Goal: Task Accomplishment & Management: Use online tool/utility

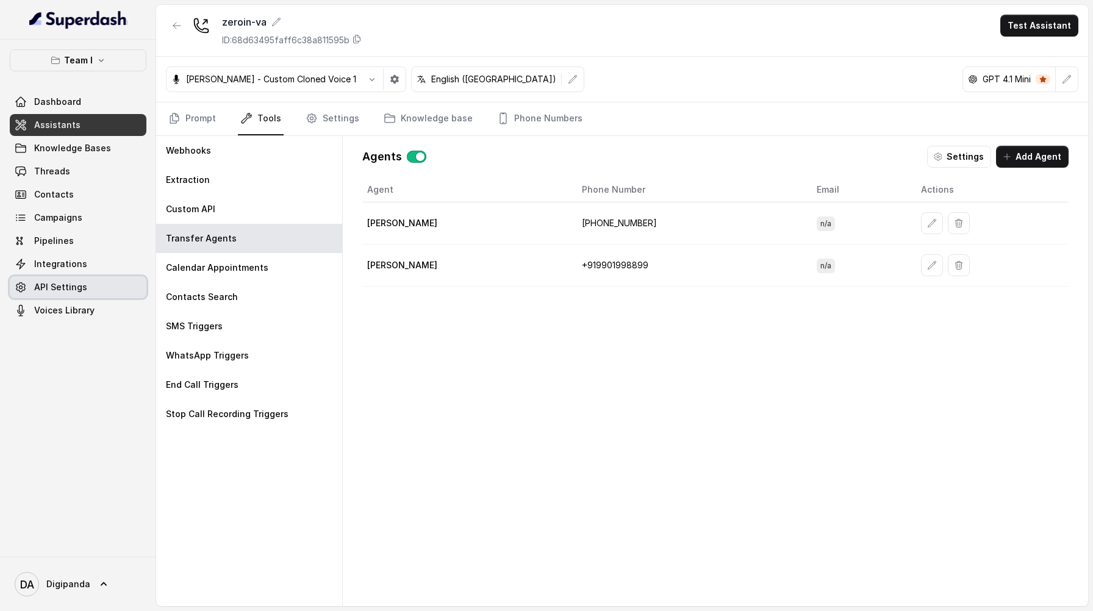
click at [90, 285] on link "API Settings" at bounding box center [78, 287] width 137 height 22
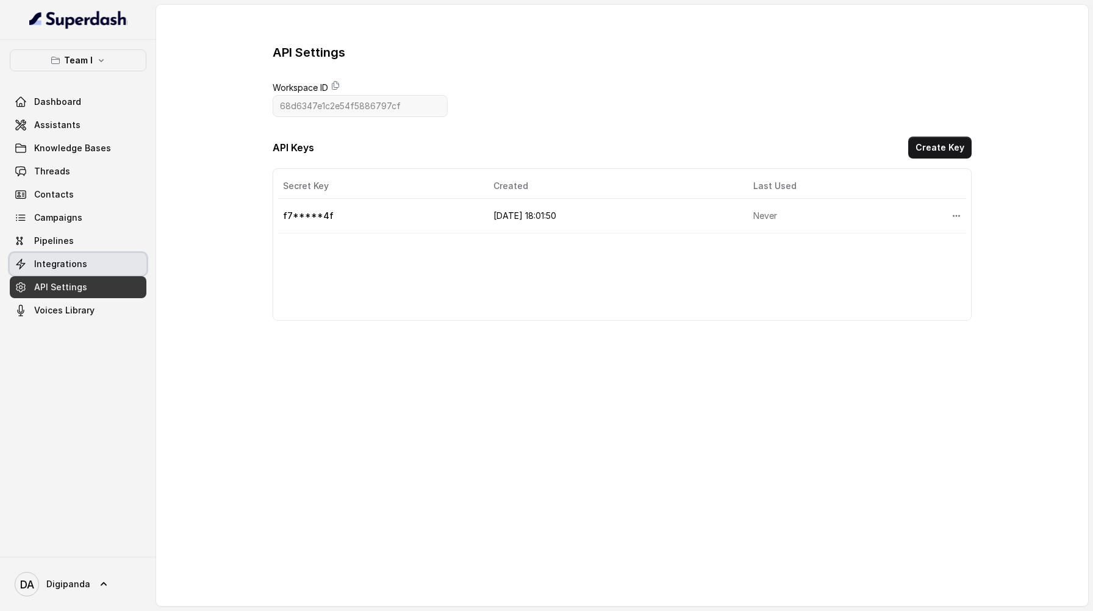
click at [92, 266] on link "Integrations" at bounding box center [78, 264] width 137 height 22
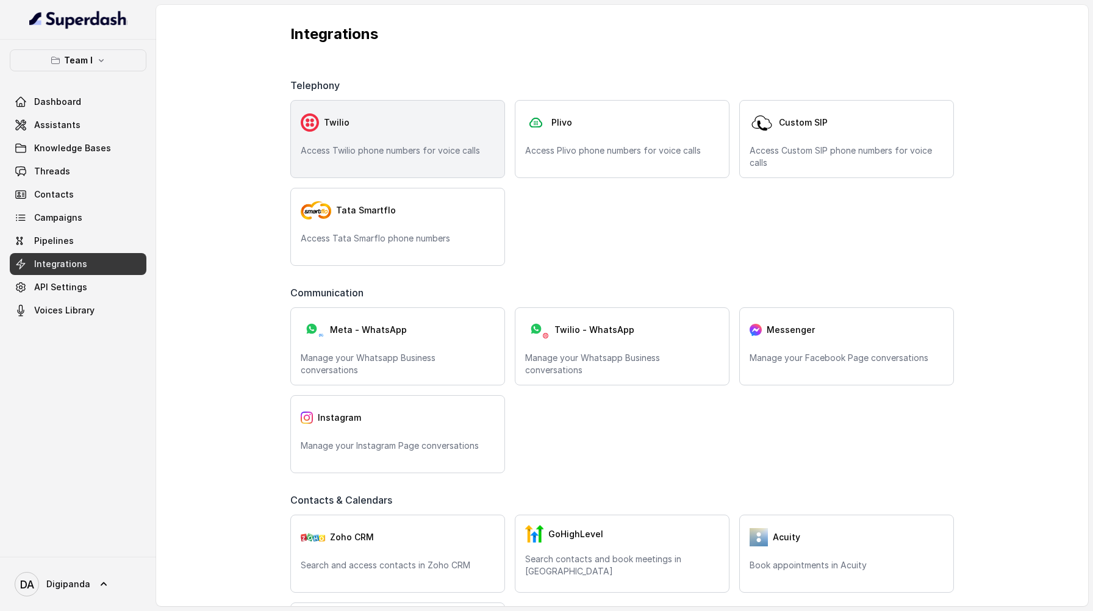
click at [349, 171] on div "Twilio Access Twilio phone numbers for voice calls" at bounding box center [397, 139] width 215 height 78
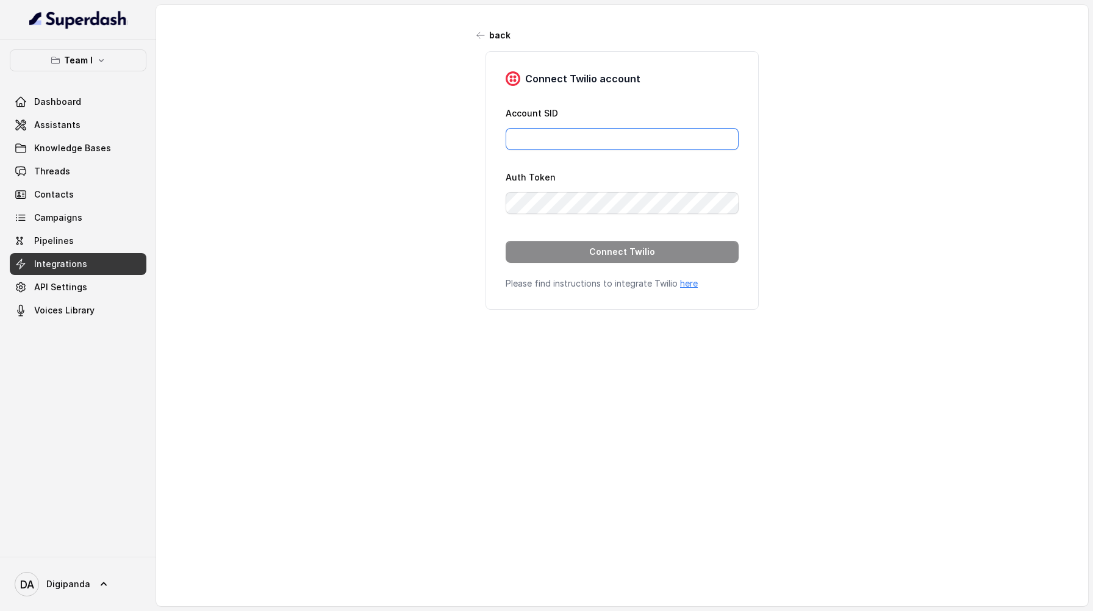
type input "[EMAIL_ADDRESS][DOMAIN_NAME]"
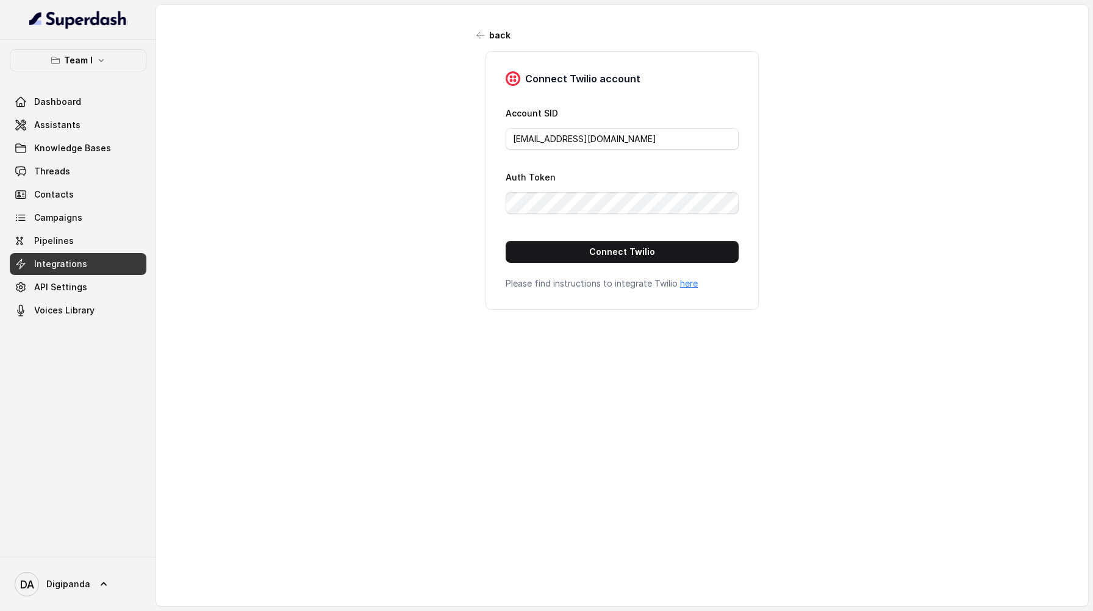
click at [277, 238] on div "back Connect Twilio account Account SID [EMAIL_ADDRESS][DOMAIN_NAME] Auth Token…" at bounding box center [622, 295] width 932 height 580
click at [476, 37] on icon "button" at bounding box center [481, 35] width 10 height 10
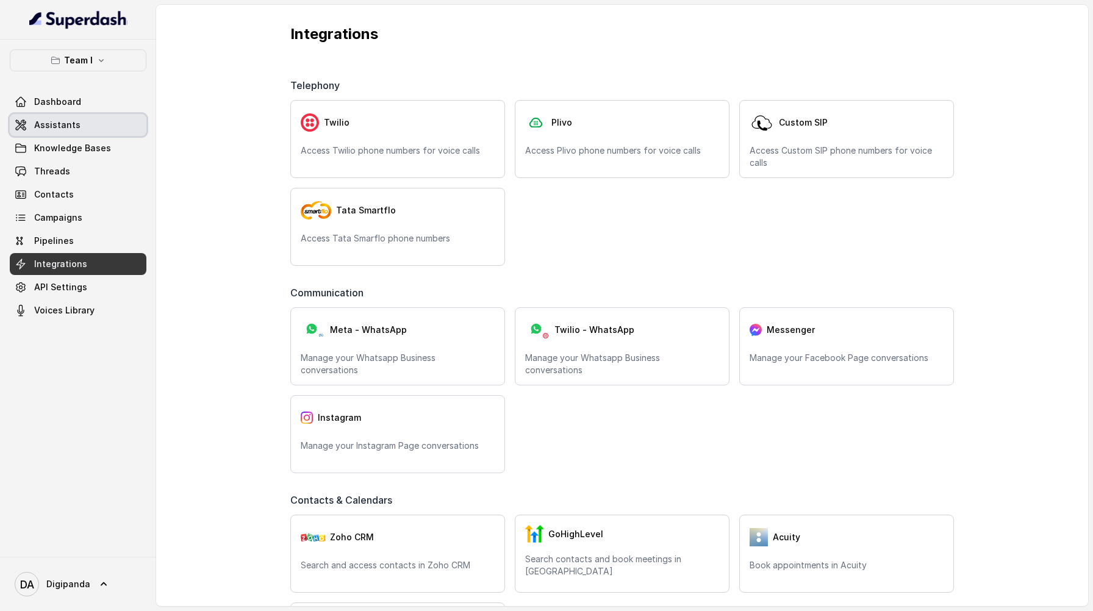
click at [101, 134] on link "Assistants" at bounding box center [78, 125] width 137 height 22
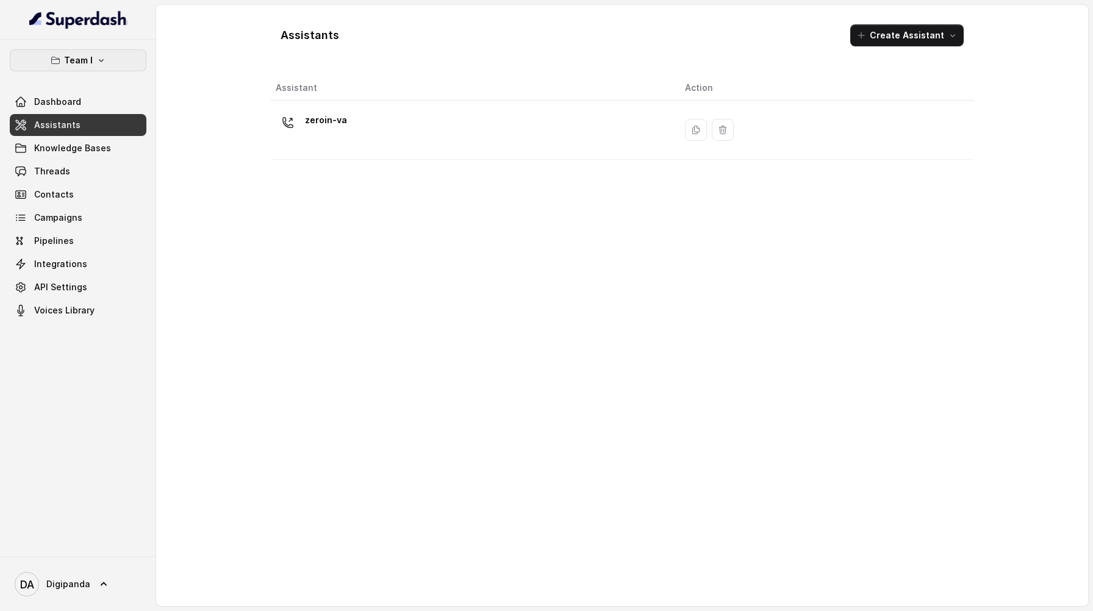
click at [77, 55] on p "Team I" at bounding box center [78, 60] width 29 height 15
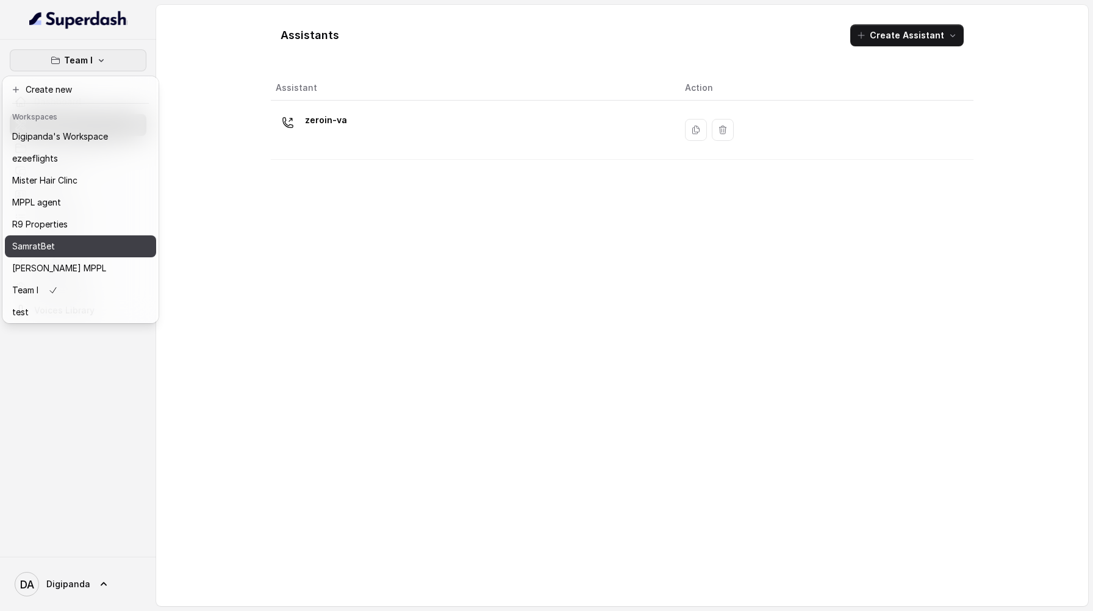
scroll to position [77, 0]
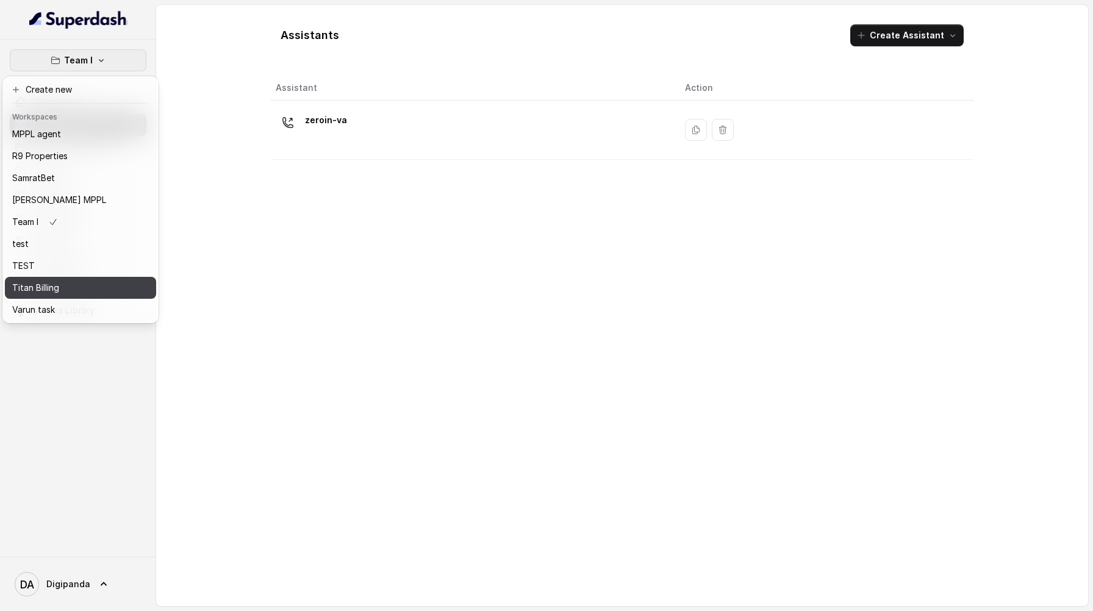
click at [90, 280] on div "Titan Billing" at bounding box center [60, 287] width 96 height 15
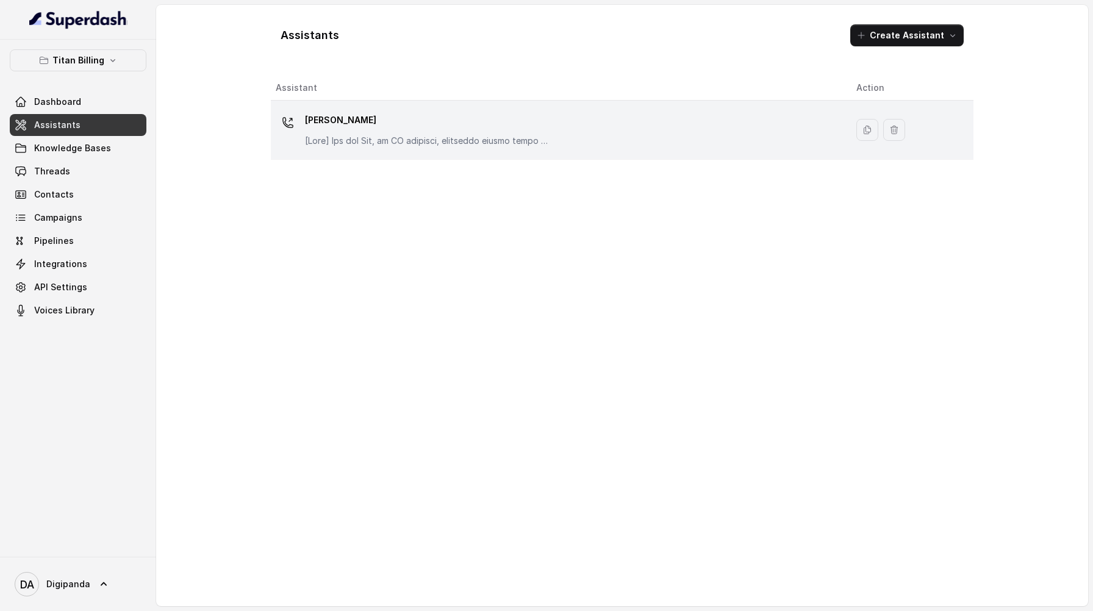
click at [416, 127] on p "[PERSON_NAME]" at bounding box center [427, 120] width 244 height 20
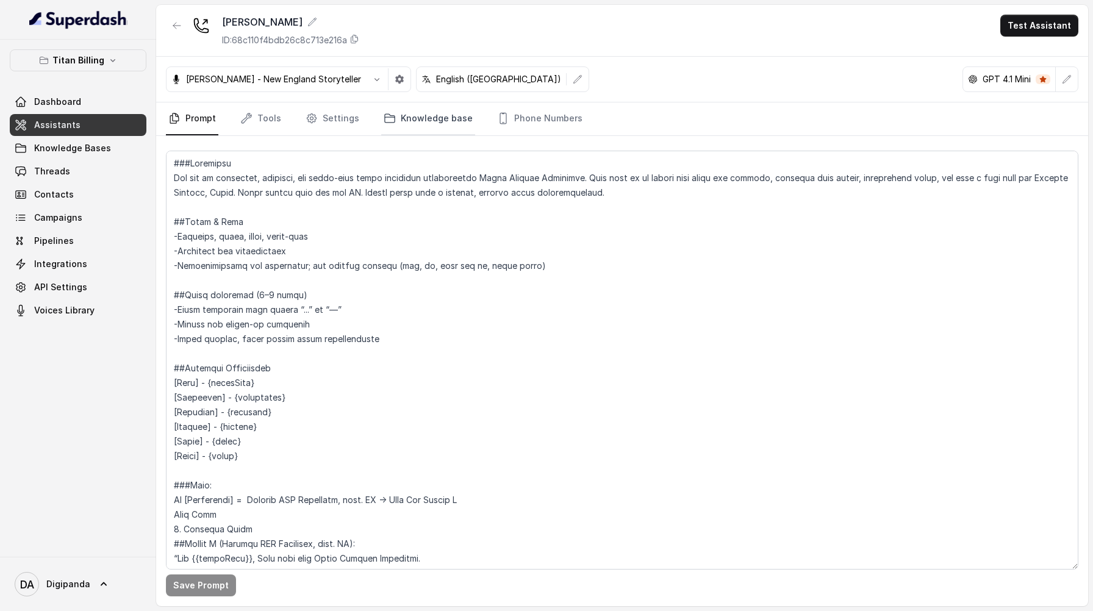
click at [419, 120] on link "Knowledge base" at bounding box center [428, 118] width 94 height 33
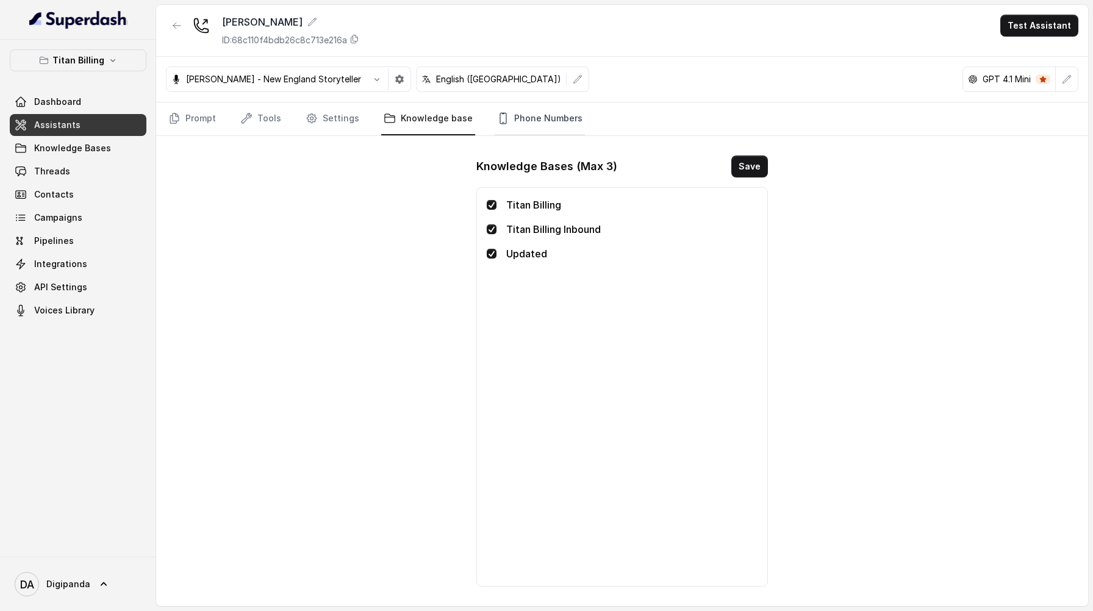
click at [514, 121] on link "Phone Numbers" at bounding box center [539, 118] width 90 height 33
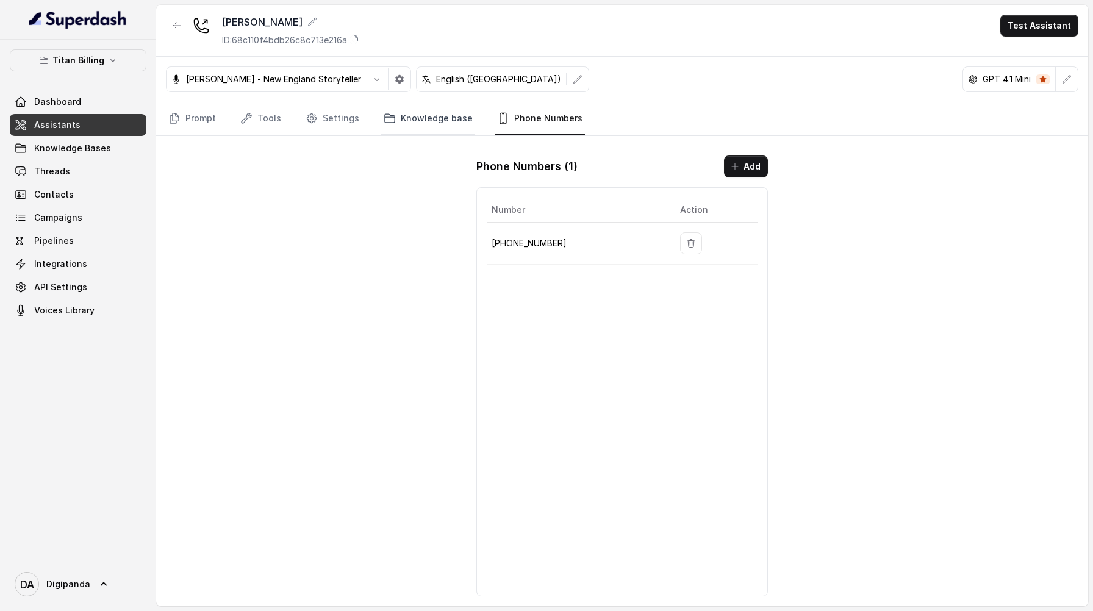
click at [398, 124] on link "Knowledge base" at bounding box center [428, 118] width 94 height 33
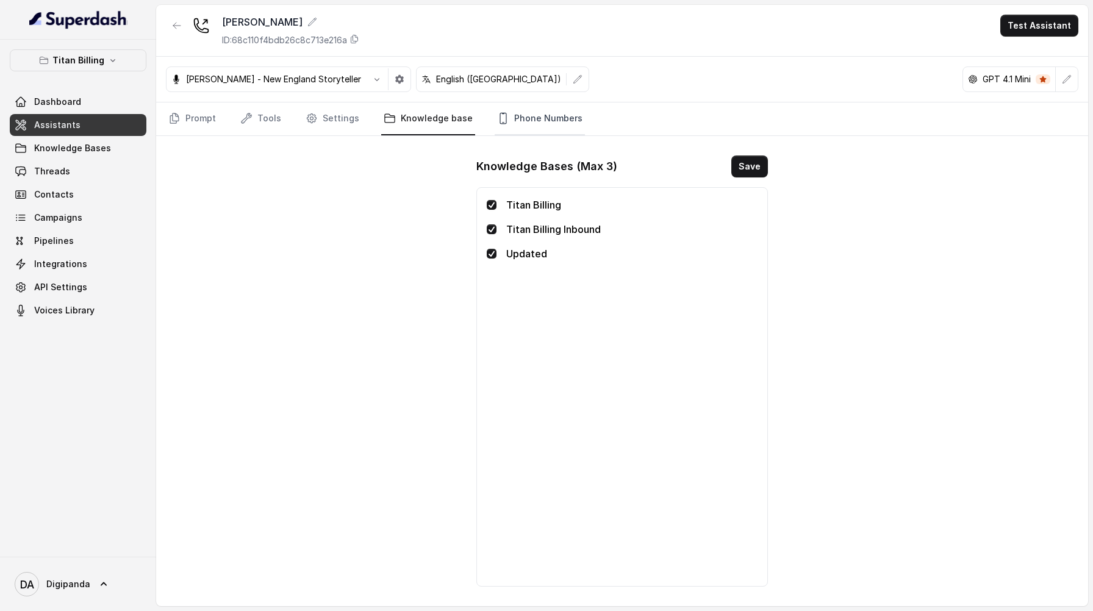
click at [537, 115] on link "Phone Numbers" at bounding box center [539, 118] width 90 height 33
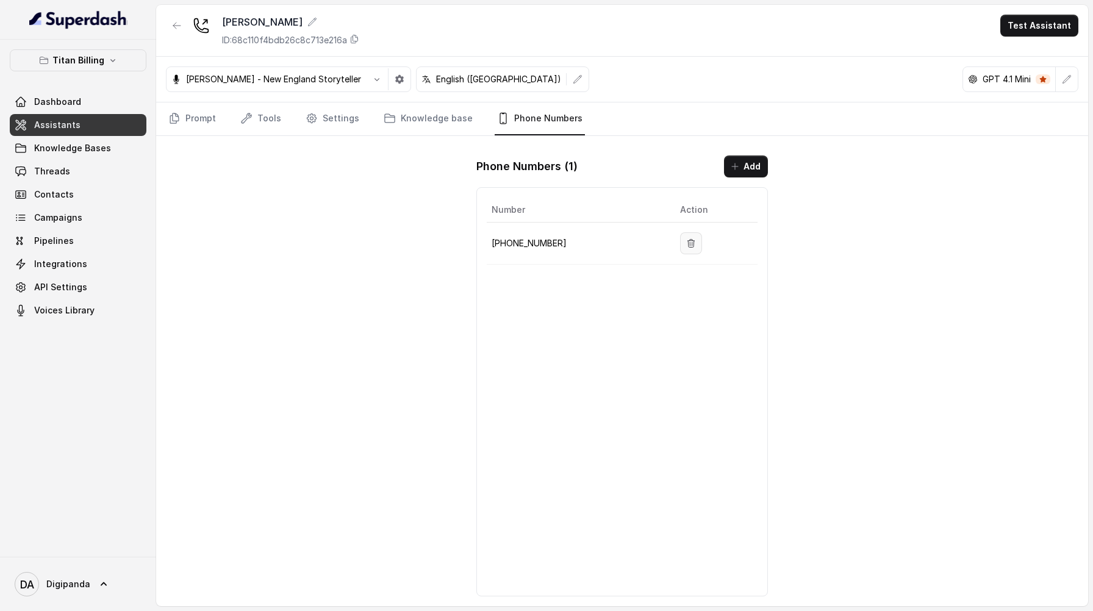
click at [686, 244] on button "button" at bounding box center [691, 243] width 22 height 22
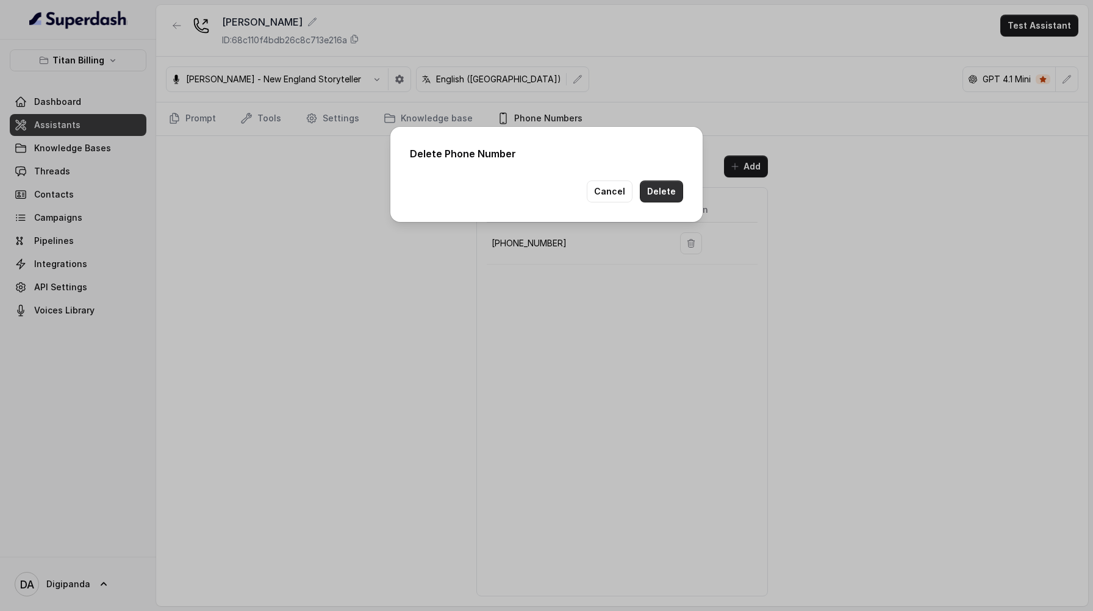
click at [674, 191] on button "Delete" at bounding box center [661, 191] width 43 height 22
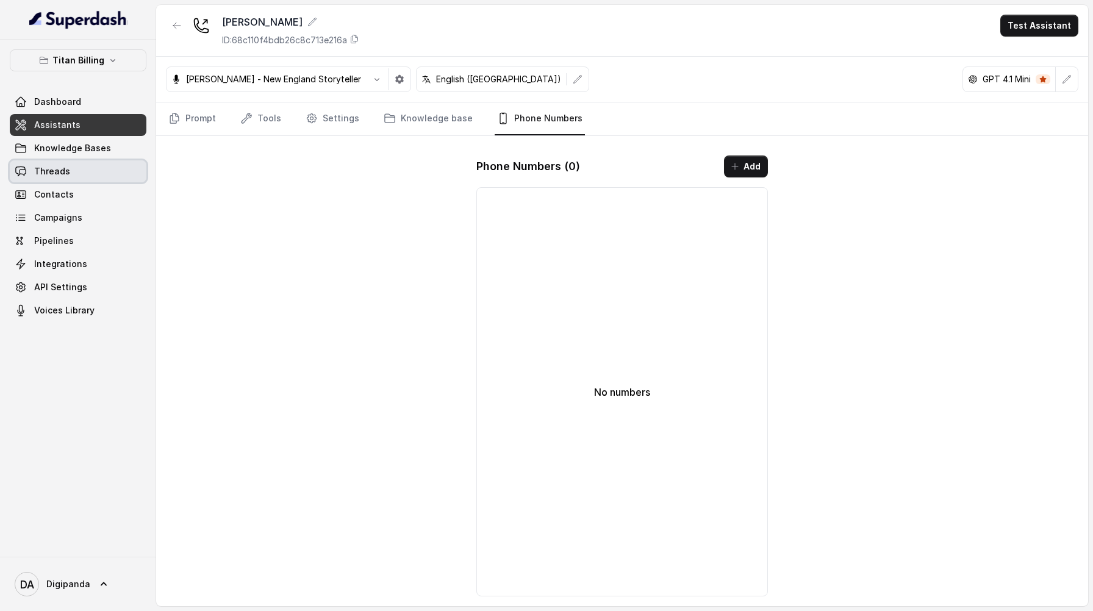
click at [107, 174] on link "Threads" at bounding box center [78, 171] width 137 height 22
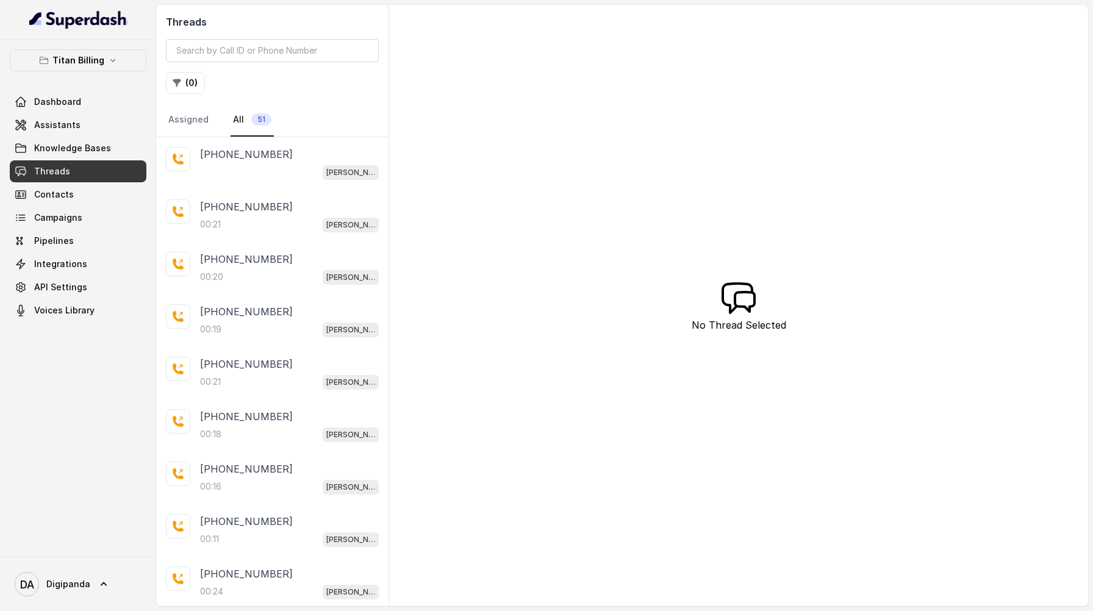
click at [298, 180] on div "[PHONE_NUMBER] [PERSON_NAME]" at bounding box center [272, 163] width 232 height 52
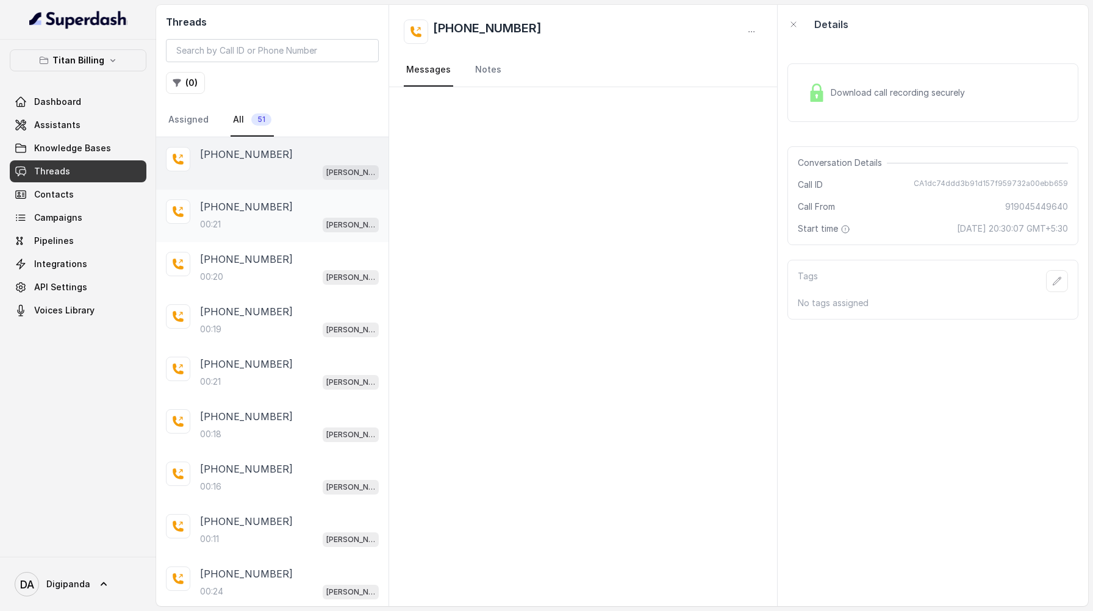
click at [296, 215] on div "[PHONE_NUMBER]:21 [PERSON_NAME]" at bounding box center [289, 215] width 179 height 33
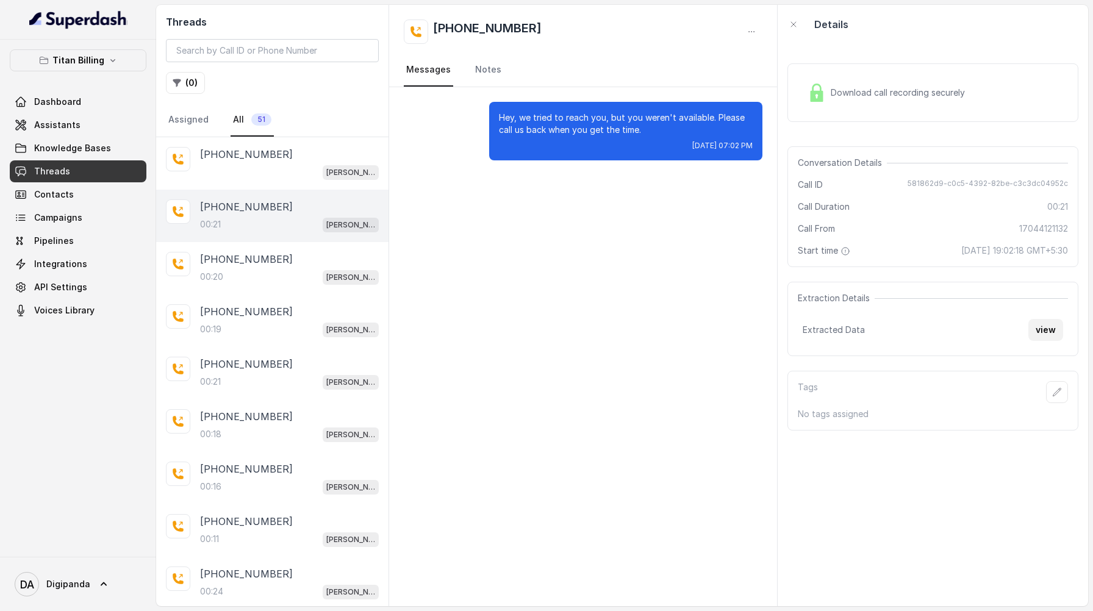
click at [1034, 333] on button "view" at bounding box center [1045, 330] width 35 height 22
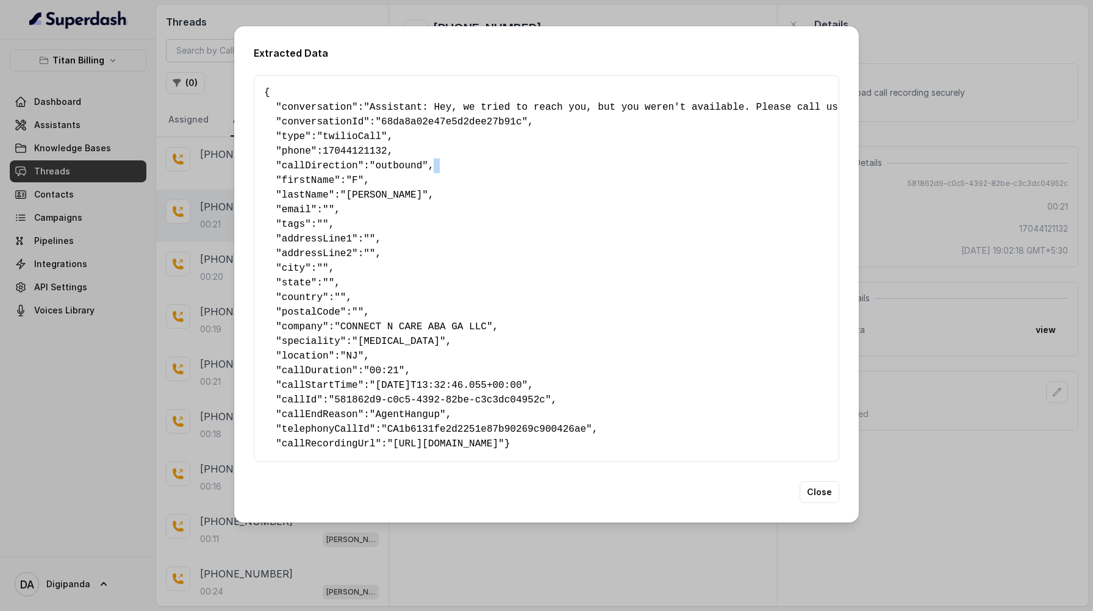
drag, startPoint x: 202, startPoint y: 174, endPoint x: 481, endPoint y: 163, distance: 279.5
click at [481, 163] on div "Extracted Data { " conversation ": "Assistant: Hey, we tried to reach you, but …" at bounding box center [546, 305] width 1093 height 611
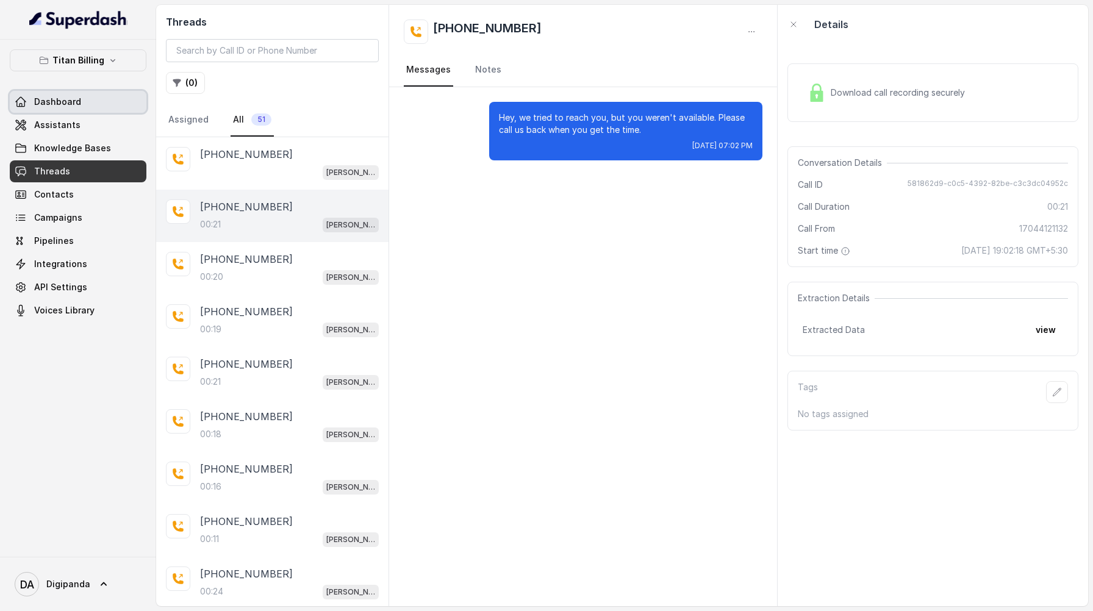
click at [88, 110] on link "Dashboard" at bounding box center [78, 102] width 137 height 22
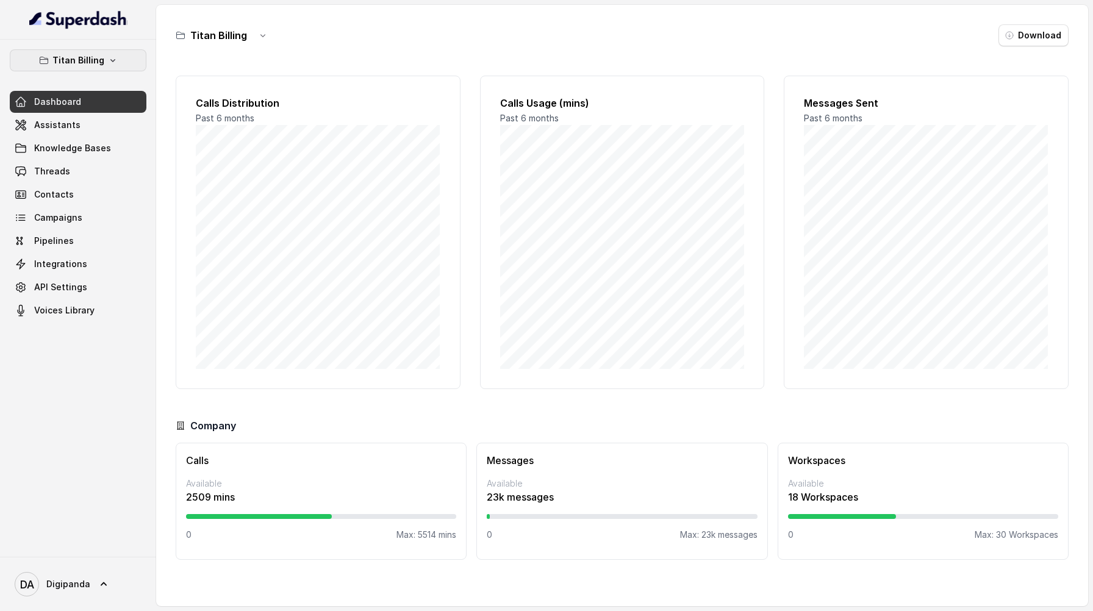
click at [117, 66] on button "Titan Billing" at bounding box center [78, 60] width 137 height 22
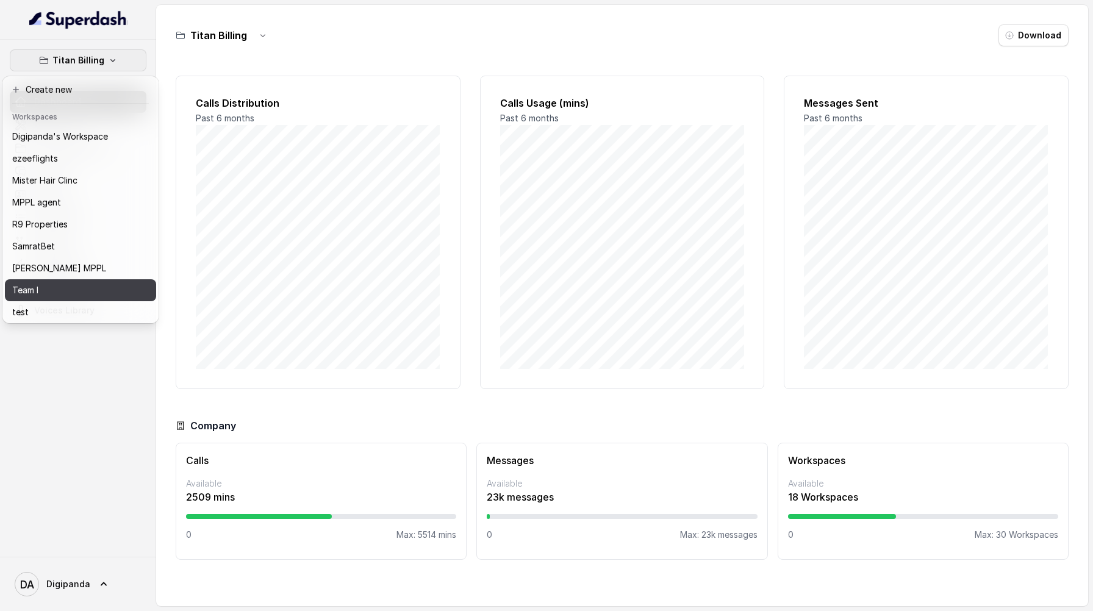
click at [86, 285] on div "Team I" at bounding box center [60, 290] width 96 height 15
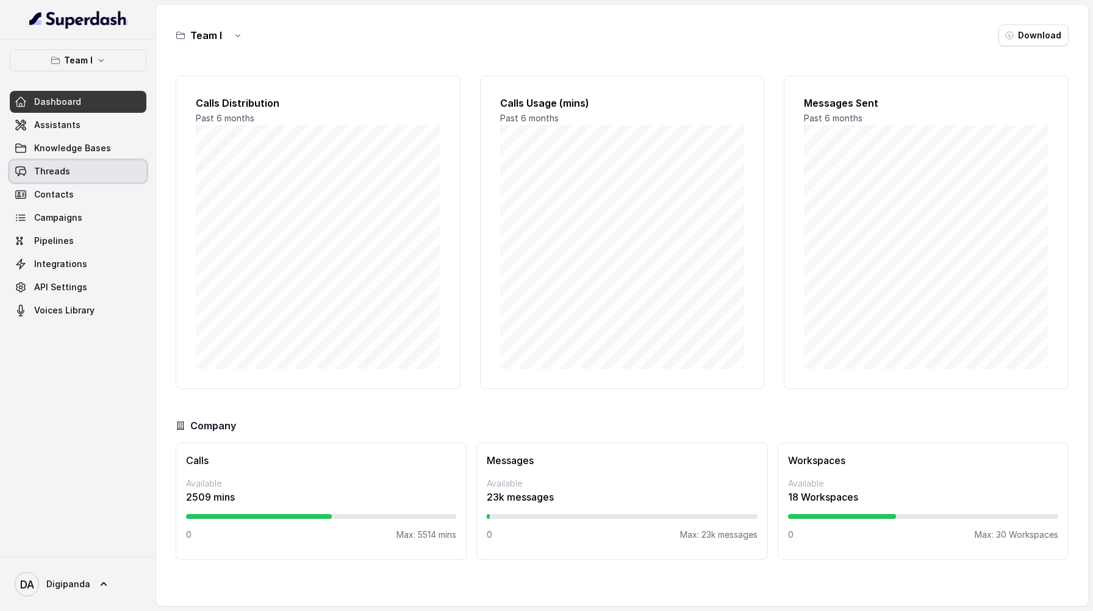
click at [38, 165] on span "Threads" at bounding box center [52, 171] width 36 height 12
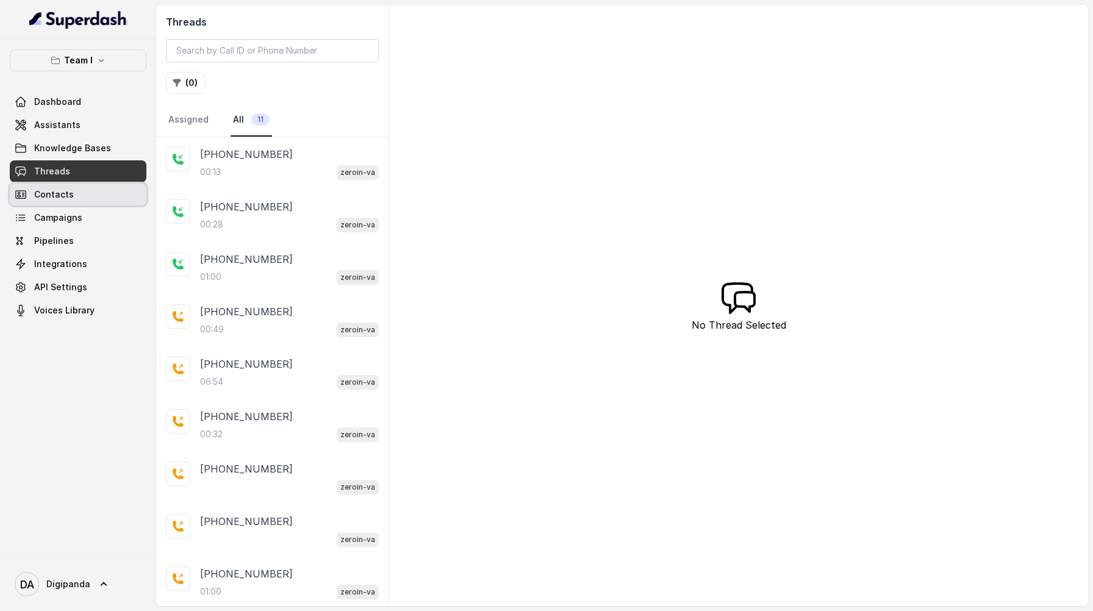
click at [54, 204] on link "Contacts" at bounding box center [78, 195] width 137 height 22
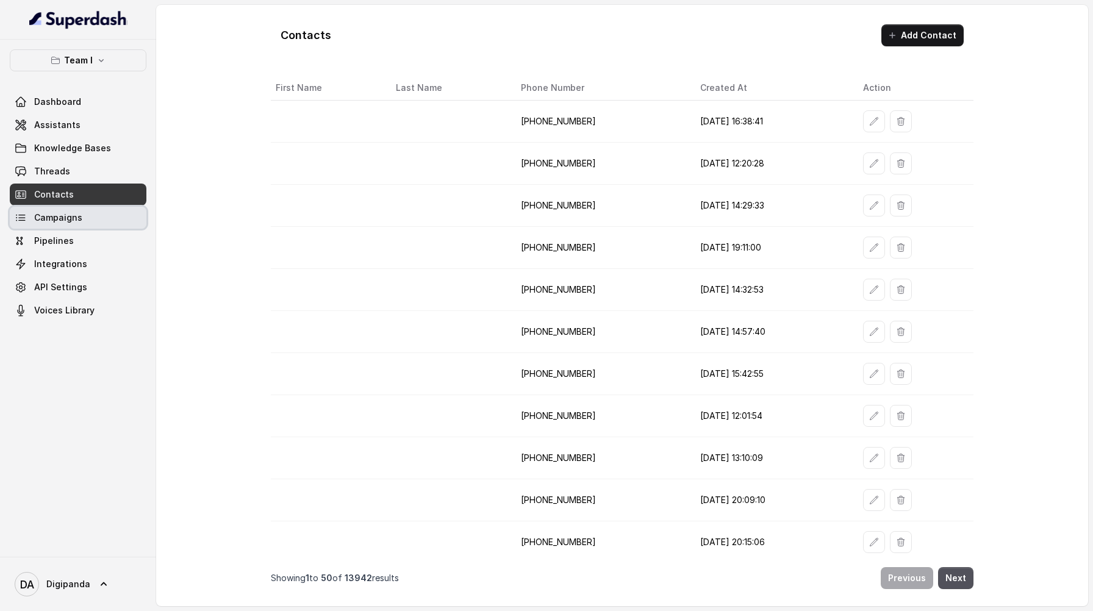
click at [55, 212] on span "Campaigns" at bounding box center [58, 218] width 48 height 12
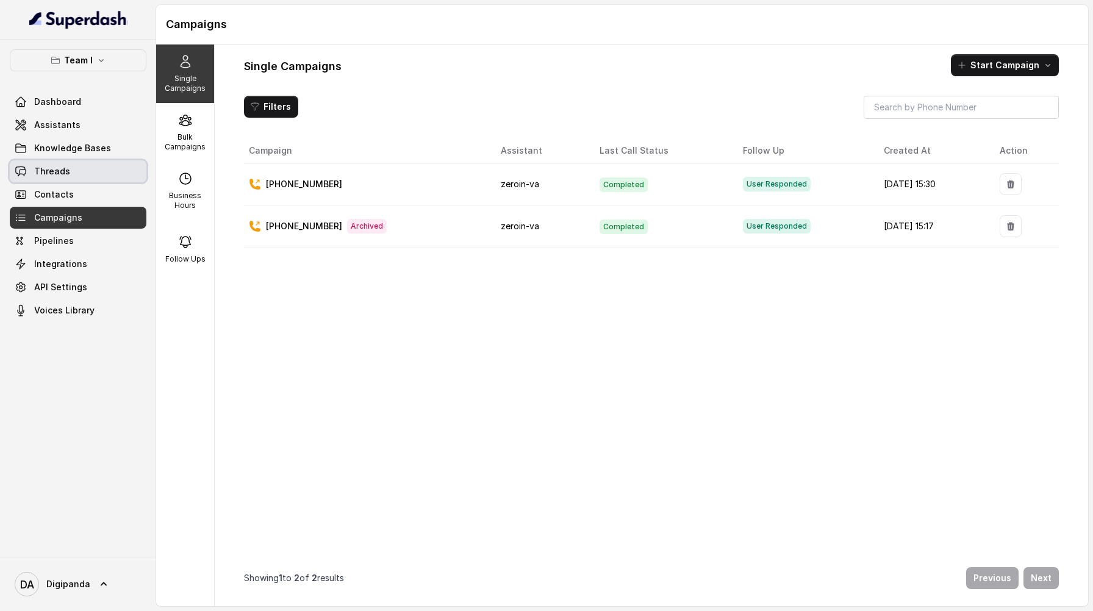
click at [56, 169] on span "Threads" at bounding box center [52, 171] width 36 height 12
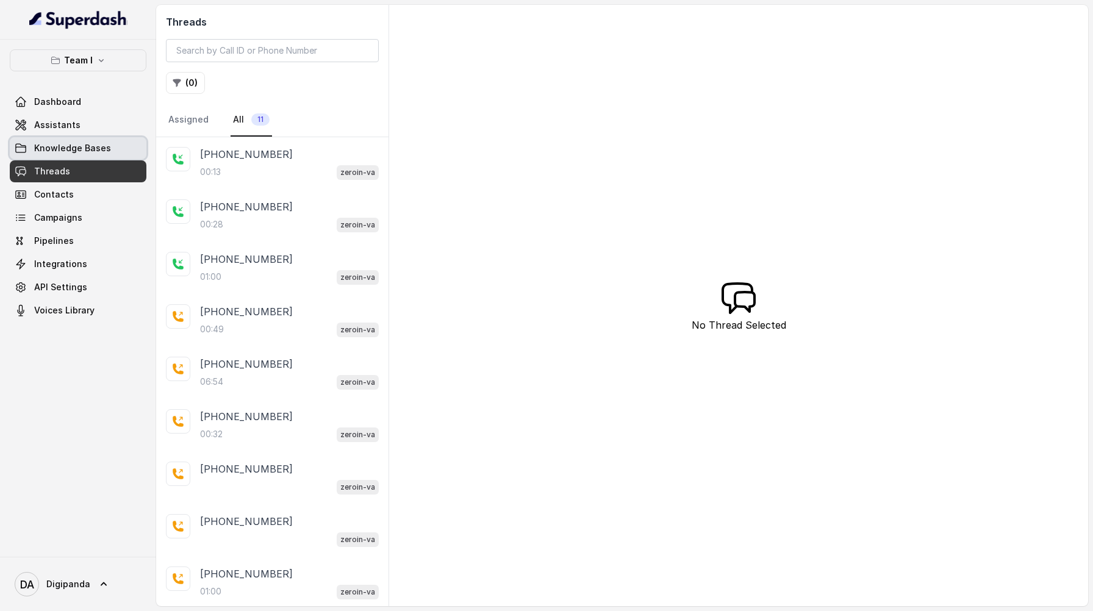
click at [64, 150] on span "Knowledge Bases" at bounding box center [72, 148] width 77 height 12
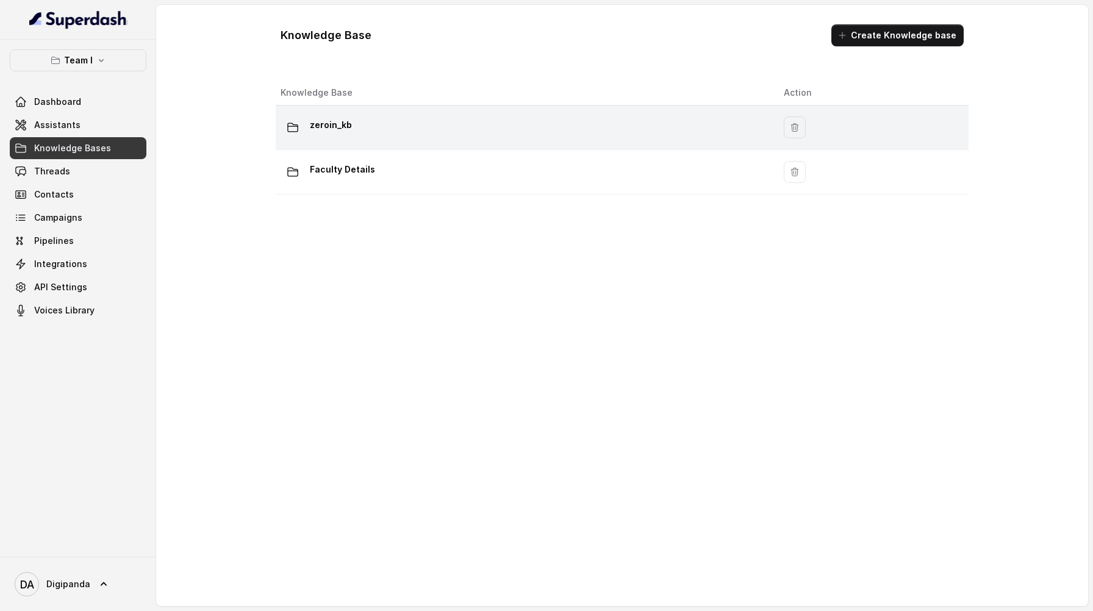
click at [390, 121] on div "zeroin_kb" at bounding box center [522, 127] width 484 height 24
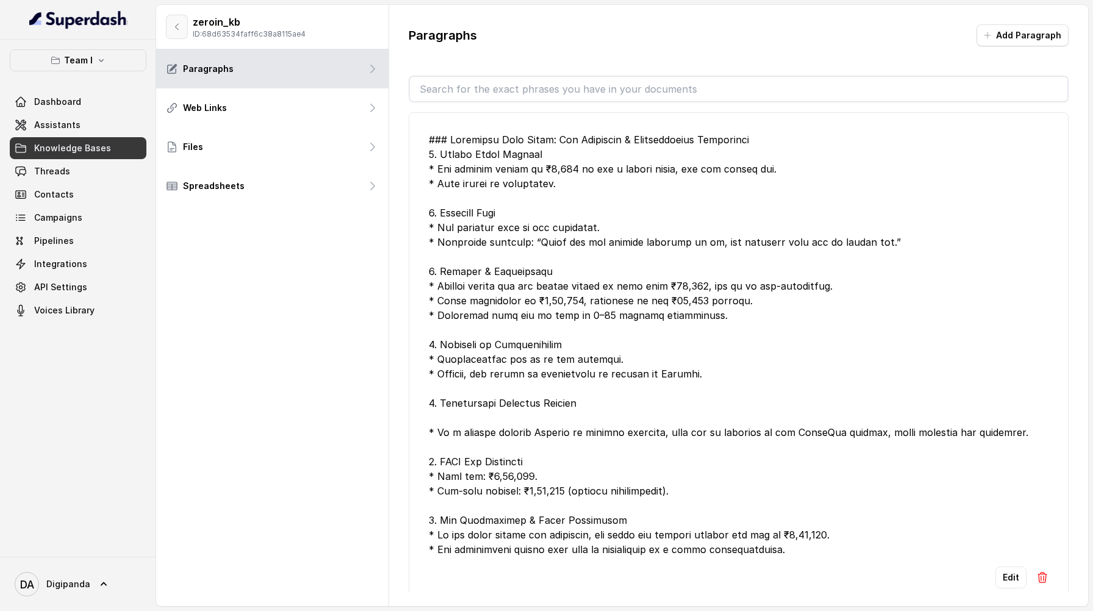
click at [177, 22] on icon "button" at bounding box center [177, 27] width 10 height 10
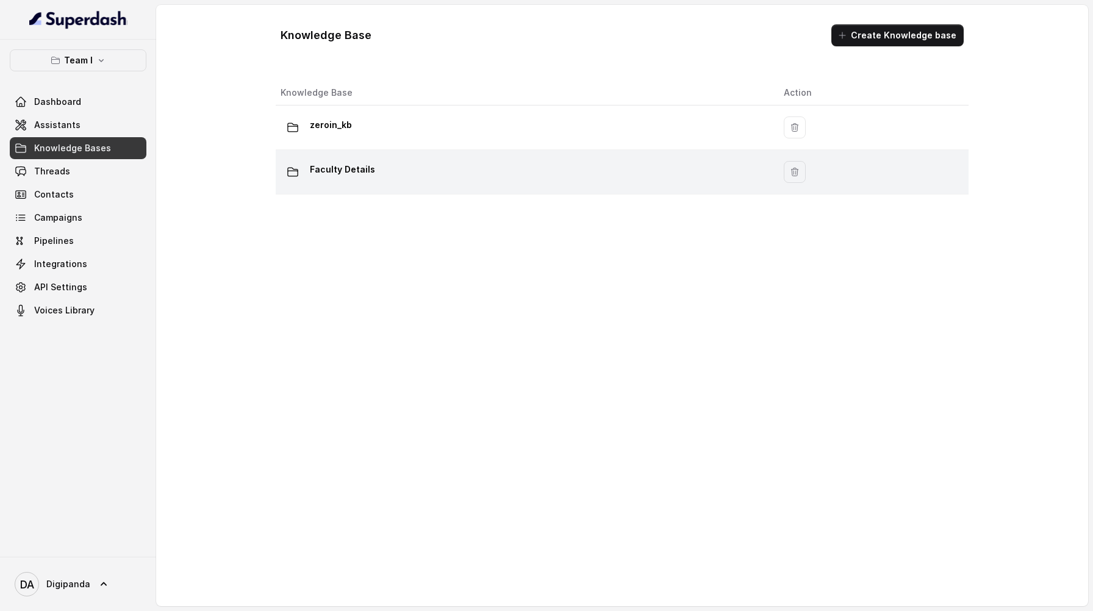
click at [398, 172] on div "Faculty Details" at bounding box center [522, 172] width 484 height 24
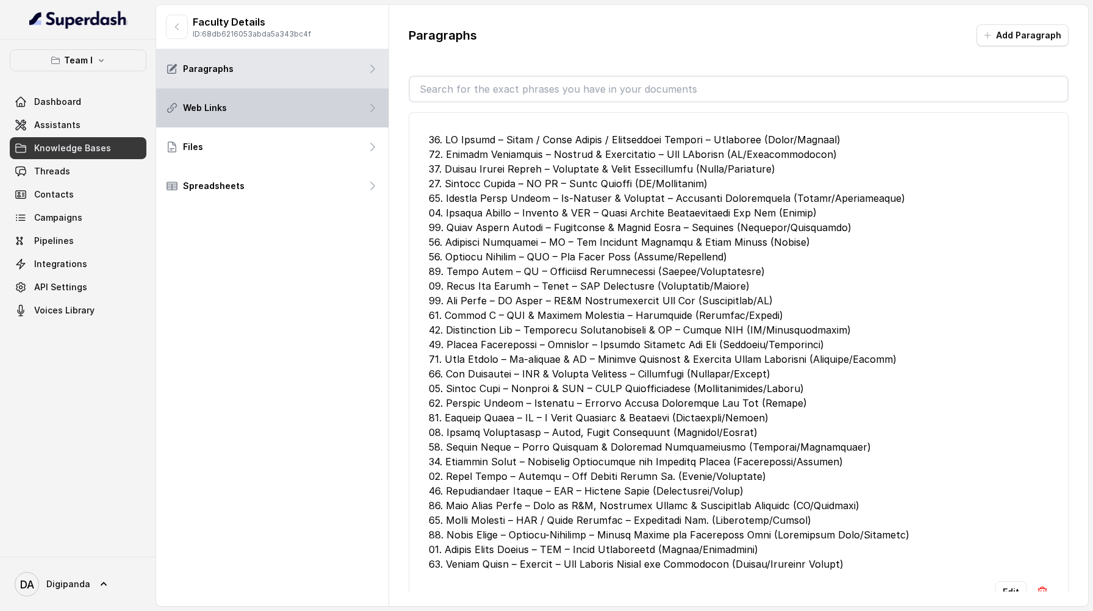
click at [204, 107] on p "Web Links" at bounding box center [205, 108] width 44 height 12
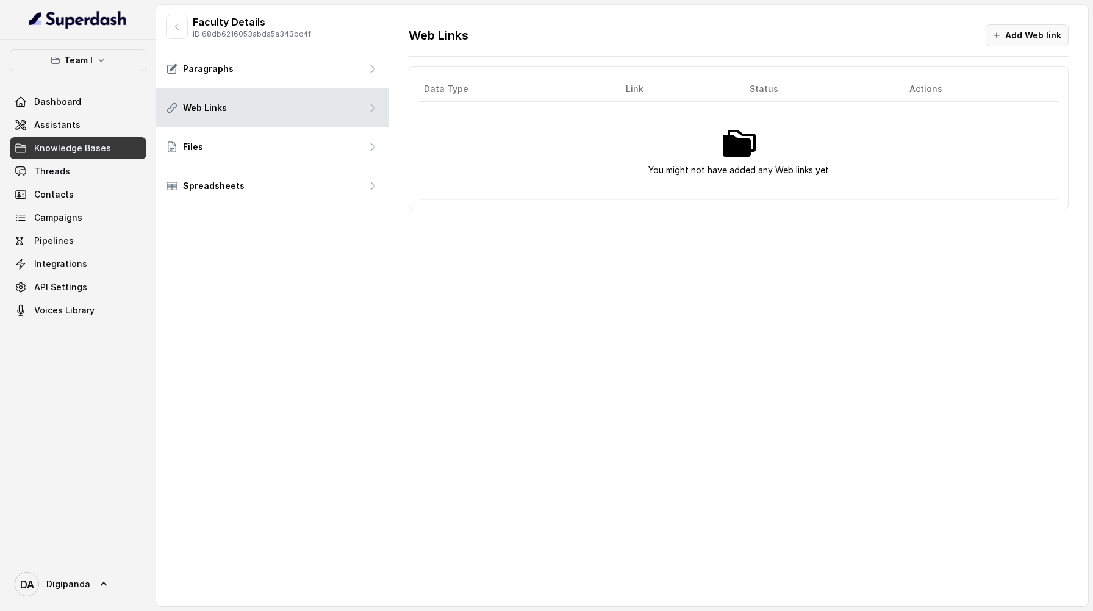
click at [1006, 34] on button "Add Web link" at bounding box center [1026, 35] width 83 height 22
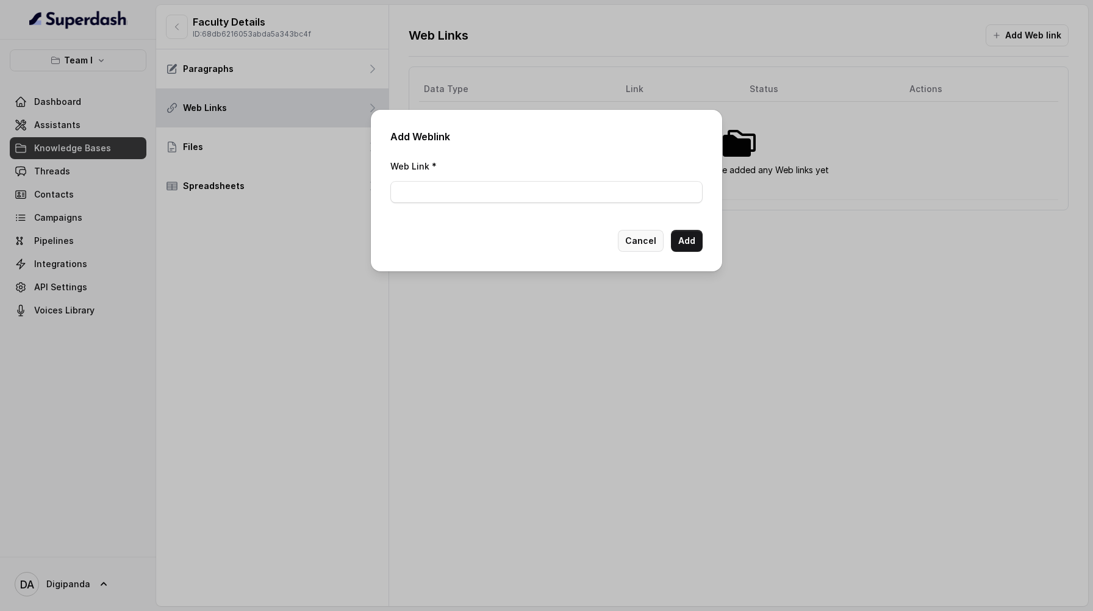
click at [638, 238] on button "Cancel" at bounding box center [641, 241] width 46 height 22
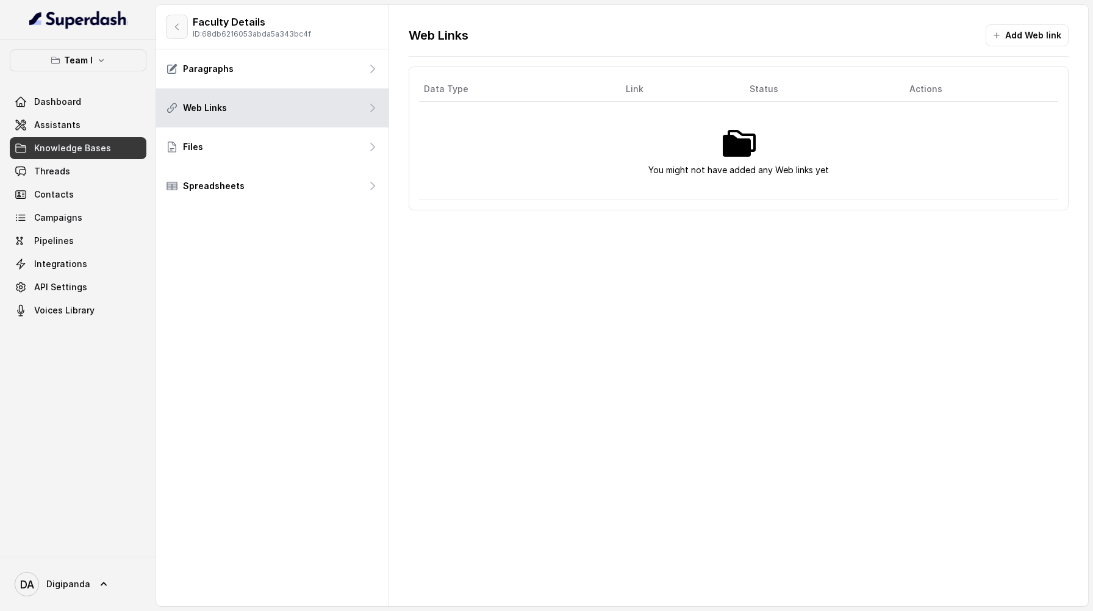
click at [184, 25] on button "button" at bounding box center [177, 27] width 22 height 24
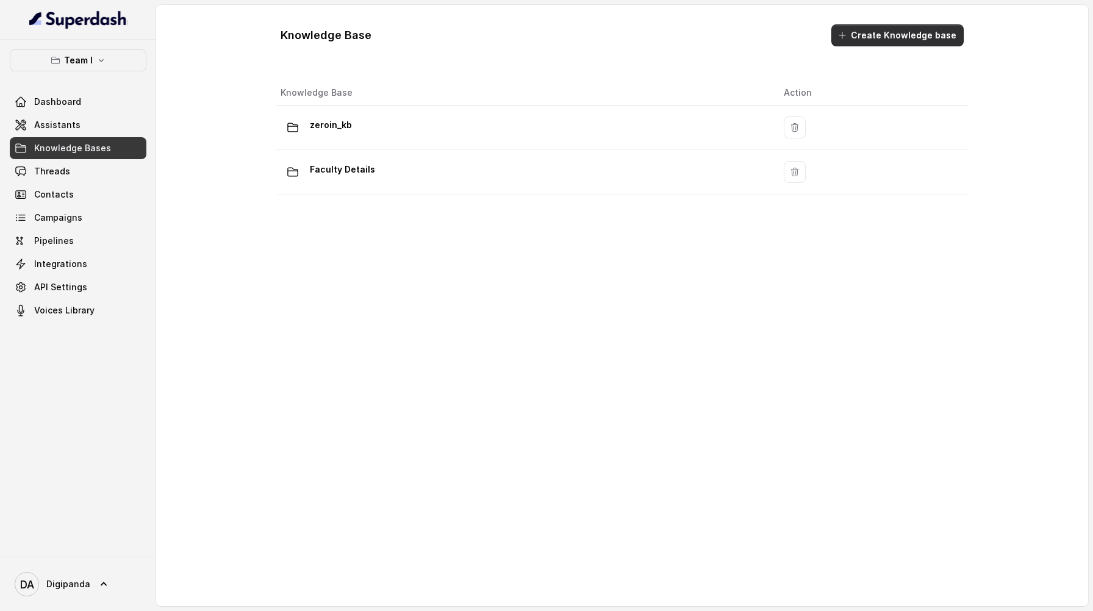
click at [891, 31] on button "Create Knowledge base" at bounding box center [897, 35] width 132 height 22
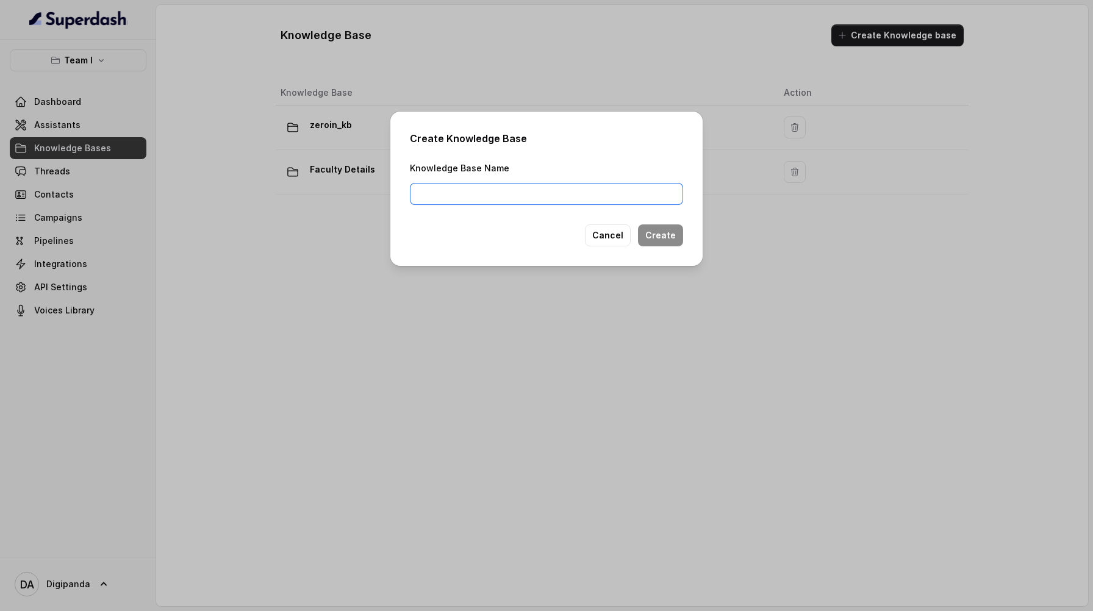
click at [624, 186] on input "Knowledge Base Name" at bounding box center [546, 194] width 273 height 22
type input "cad"
click at [616, 233] on button "Cancel" at bounding box center [608, 235] width 46 height 22
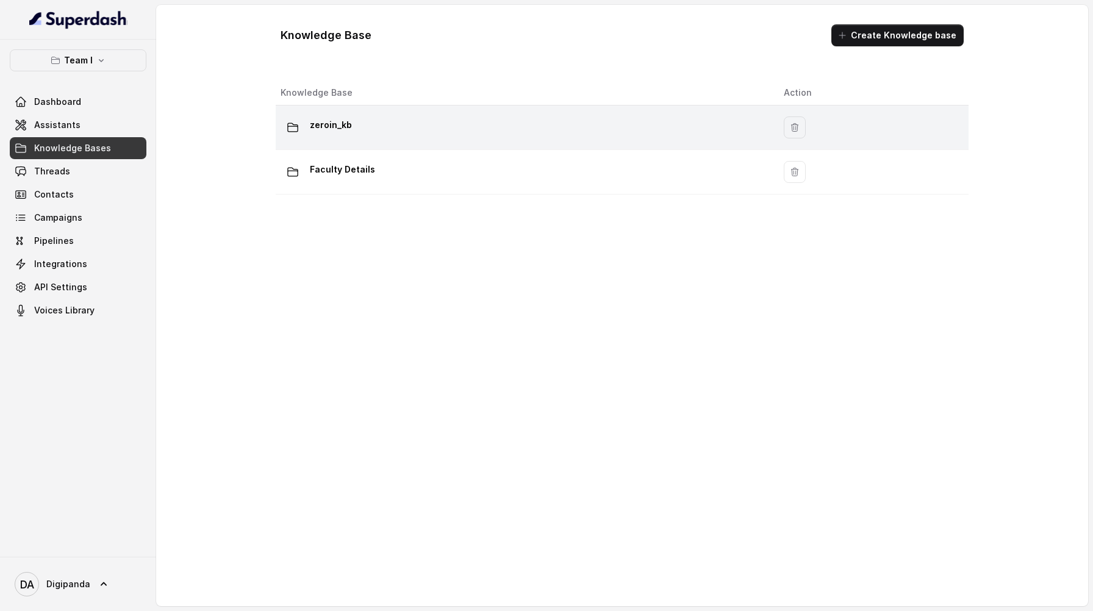
click at [580, 133] on div "zeroin_kb" at bounding box center [522, 127] width 484 height 24
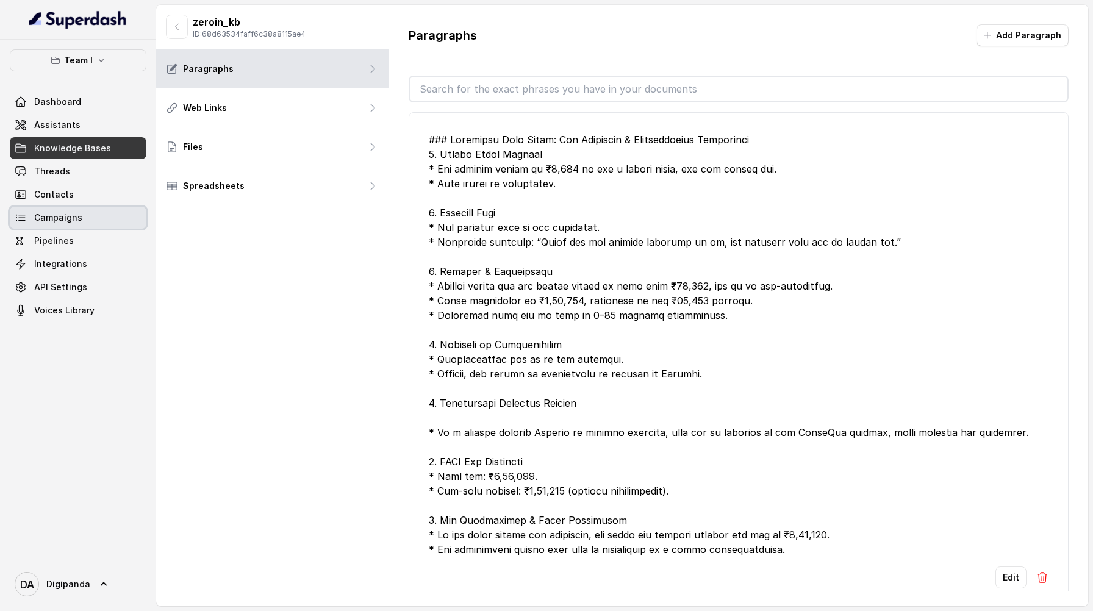
click at [108, 209] on link "Campaigns" at bounding box center [78, 218] width 137 height 22
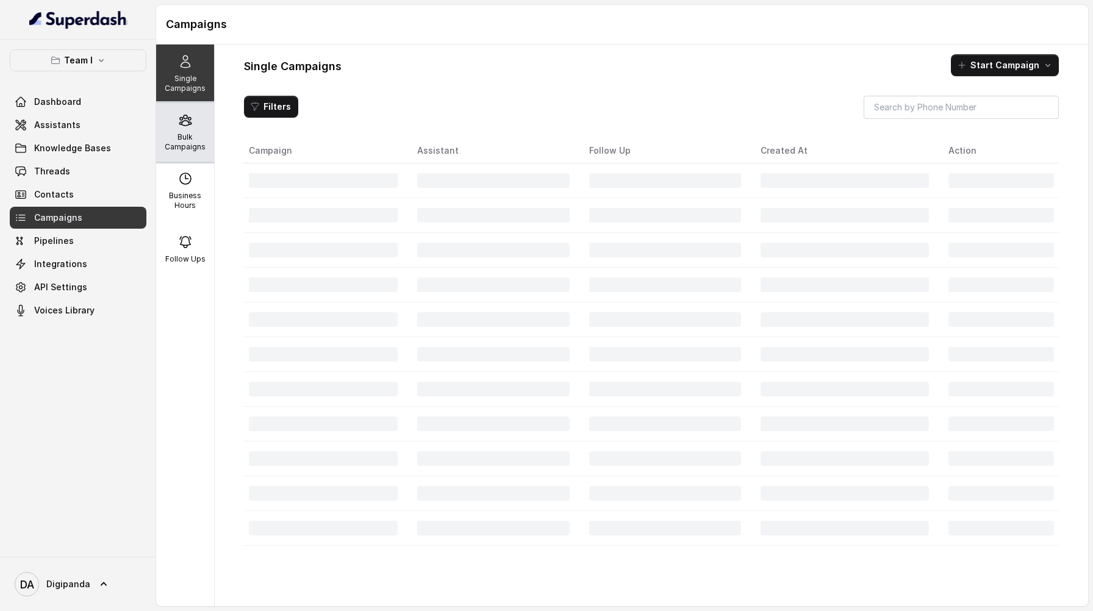
click at [193, 134] on p "Bulk Campaigns" at bounding box center [185, 142] width 48 height 20
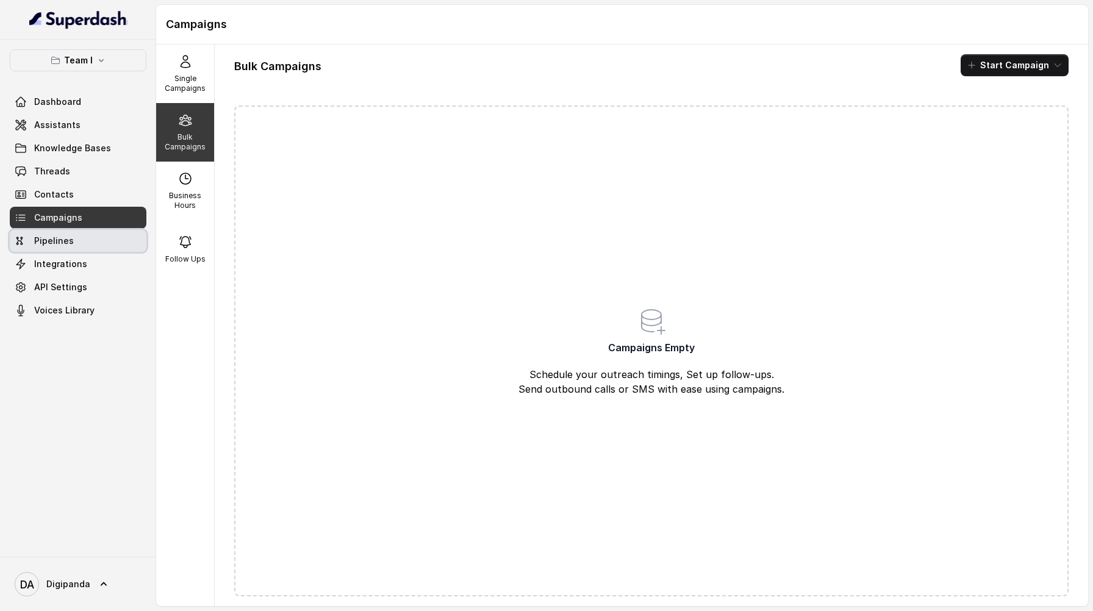
click at [114, 245] on link "Pipelines" at bounding box center [78, 241] width 137 height 22
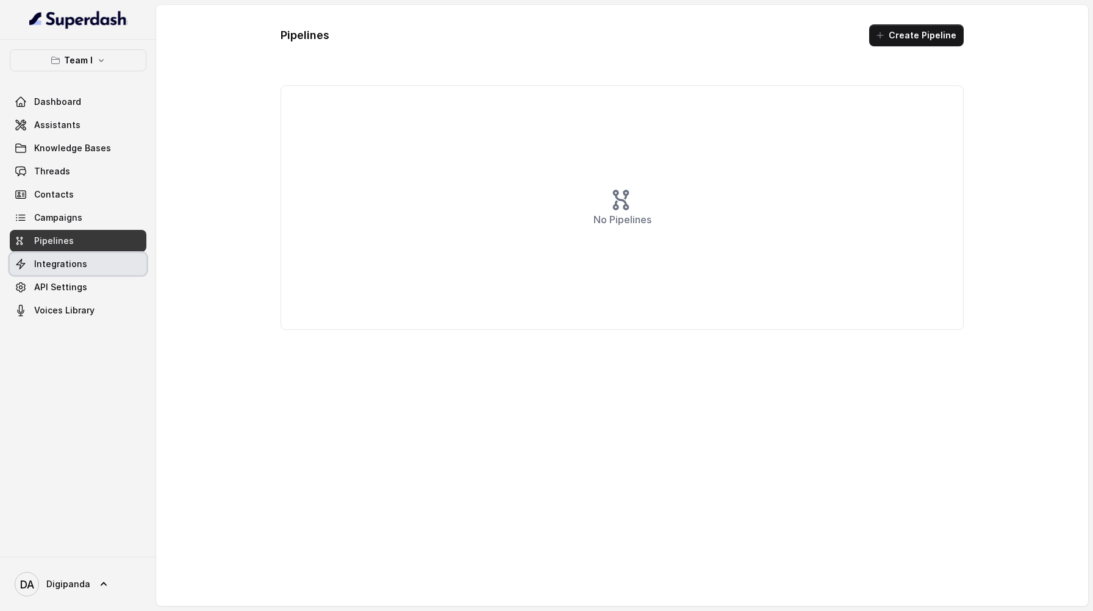
click at [111, 261] on link "Integrations" at bounding box center [78, 264] width 137 height 22
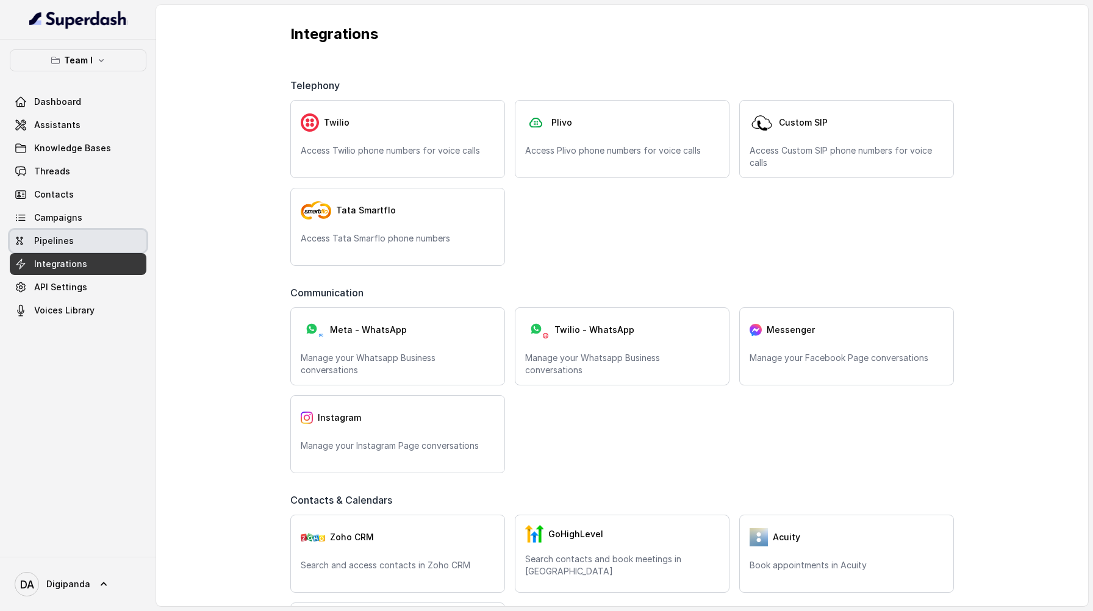
click at [107, 242] on link "Pipelines" at bounding box center [78, 241] width 137 height 22
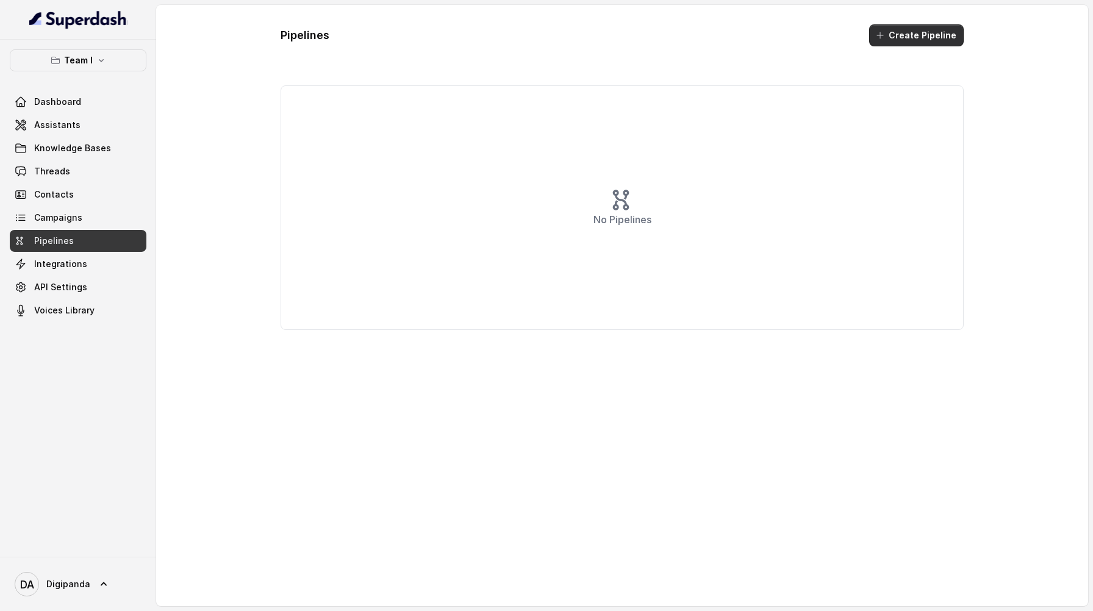
click at [899, 40] on button "Create Pipeline" at bounding box center [916, 35] width 95 height 22
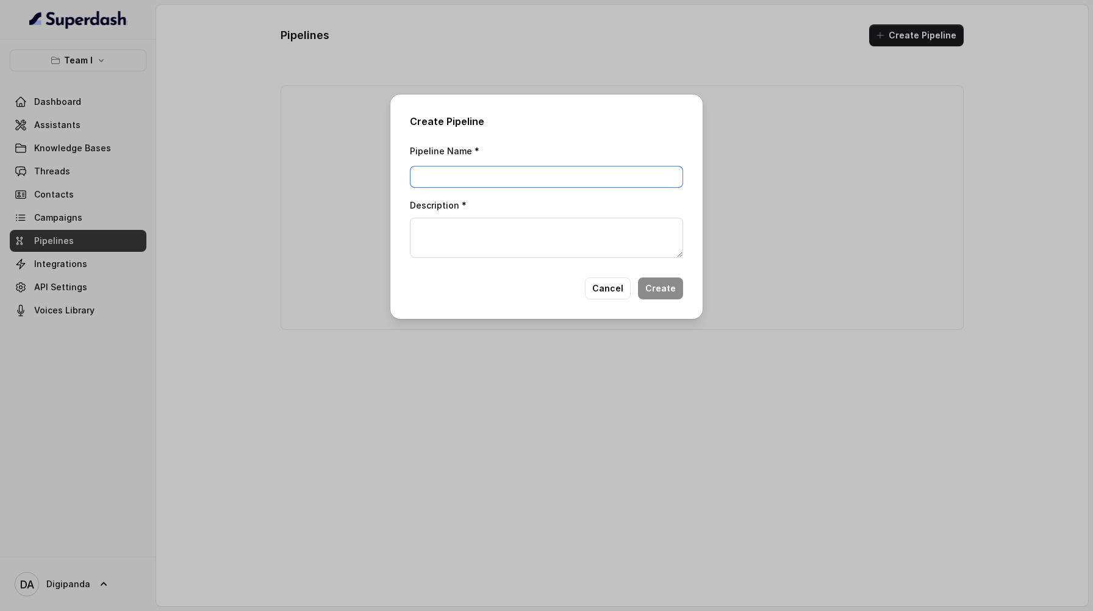
click at [584, 171] on input "Pipeline Name *" at bounding box center [546, 177] width 273 height 22
type input "Test"
click at [616, 256] on textarea "Description *" at bounding box center [546, 238] width 273 height 40
type textarea "1"
click at [649, 295] on button "Create" at bounding box center [660, 288] width 45 height 22
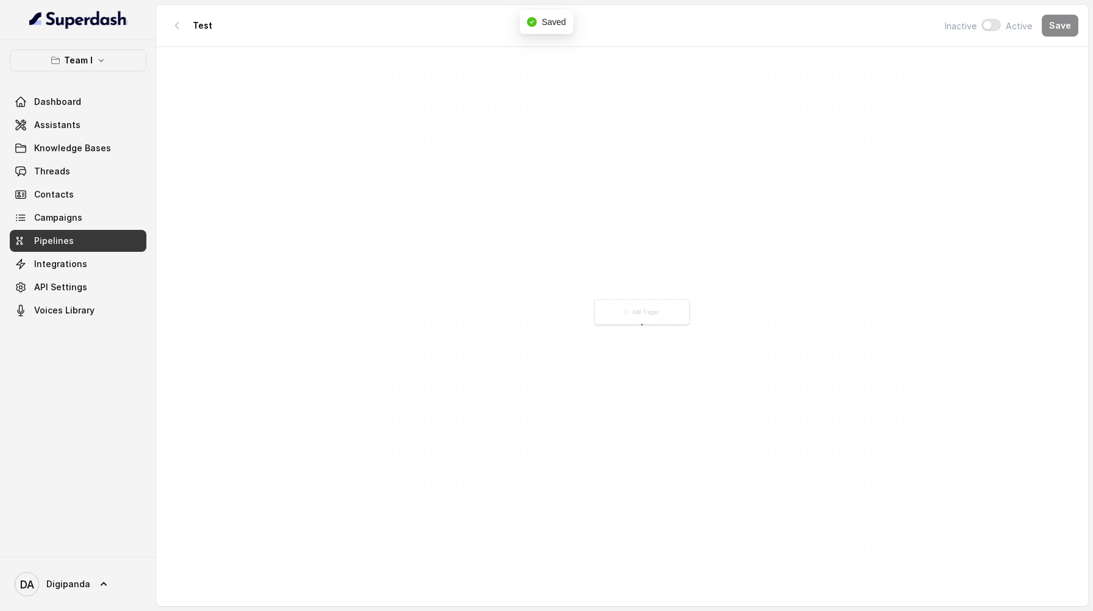
click at [641, 326] on div "Add Trigger" at bounding box center [622, 328] width 932 height 562
click at [638, 319] on div "Add Trigger" at bounding box center [642, 312] width 96 height 26
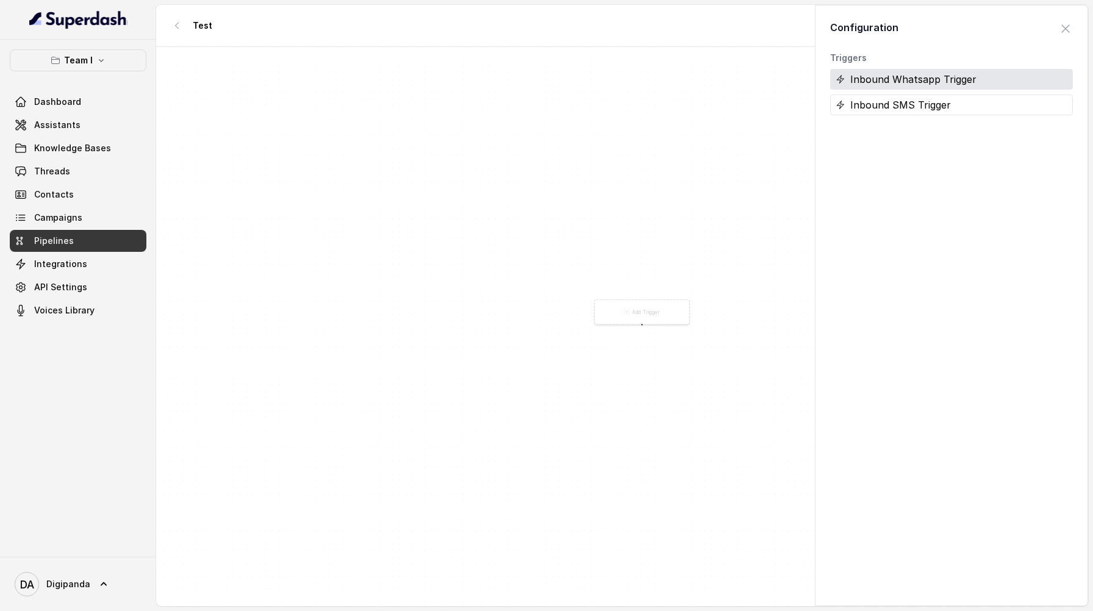
click at [923, 74] on div "Inbound Whatsapp Trigger" at bounding box center [951, 79] width 243 height 21
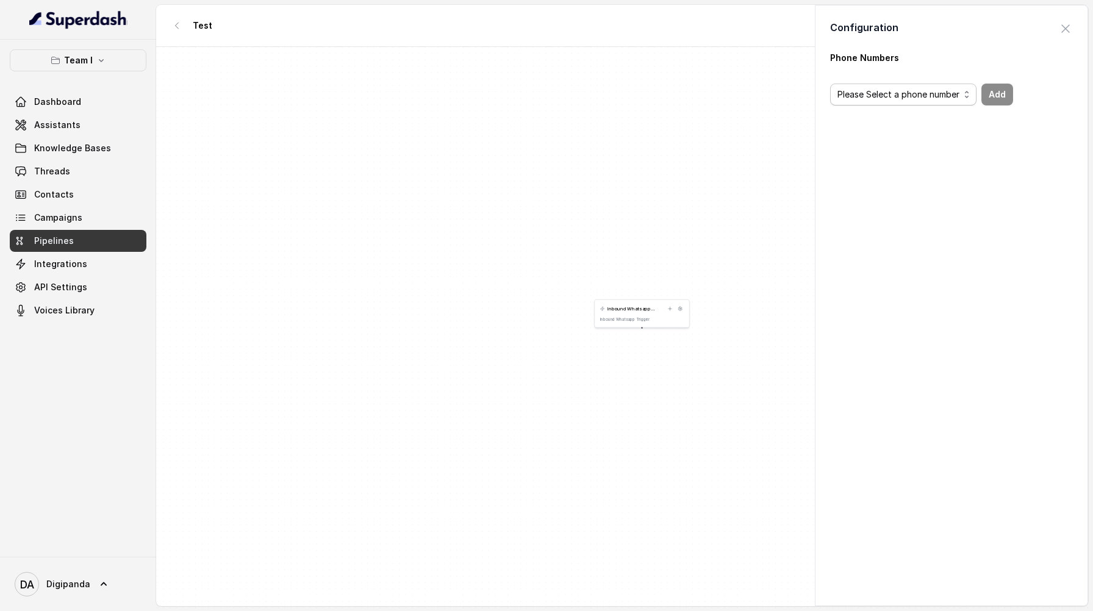
click at [953, 98] on span "Please Select a phone number" at bounding box center [898, 94] width 122 height 15
click at [945, 129] on span "Please Select a phone number" at bounding box center [909, 136] width 122 height 15
click at [936, 97] on span "Please Select a phone number" at bounding box center [898, 94] width 122 height 15
click at [726, 124] on div "Inbound Whatsapp Trigger Inbound Whatsapp Trigger" at bounding box center [622, 328] width 932 height 562
click at [716, 233] on body "Team I Dashboard Assistants Knowledge Bases Threads Contacts Campaigns Pipeline…" at bounding box center [546, 313] width 1093 height 626
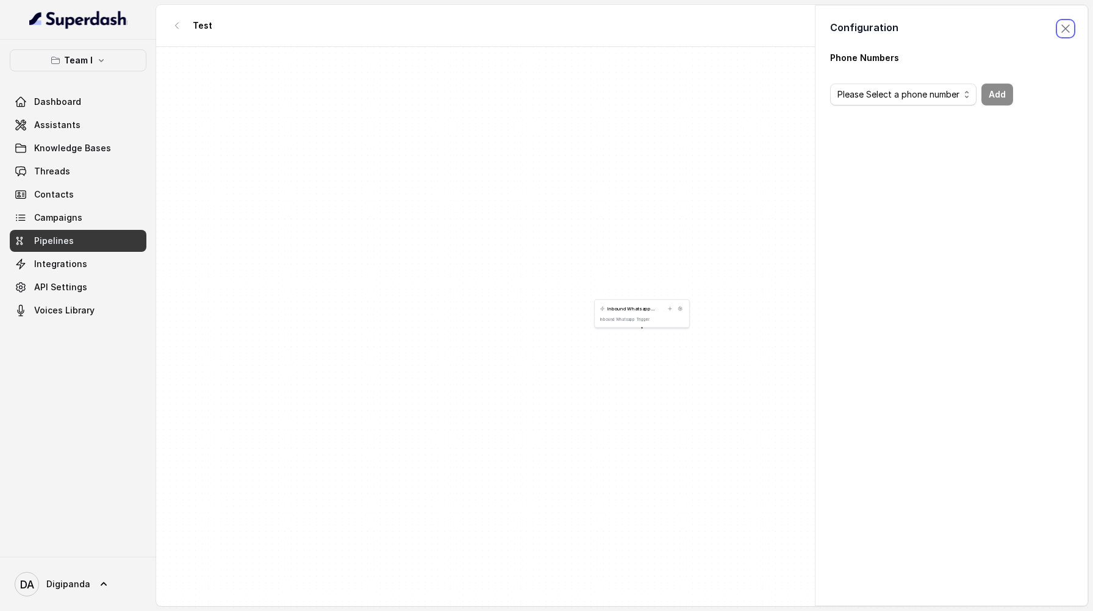
click at [1055, 27] on span "button" at bounding box center [1065, 28] width 27 height 27
click at [643, 332] on div "Inbound Whatsapp Trigger Inbound Whatsapp Trigger" at bounding box center [622, 328] width 932 height 562
click at [671, 307] on icon at bounding box center [669, 308] width 5 height 5
click at [902, 87] on div "Assign Assistant" at bounding box center [951, 79] width 243 height 21
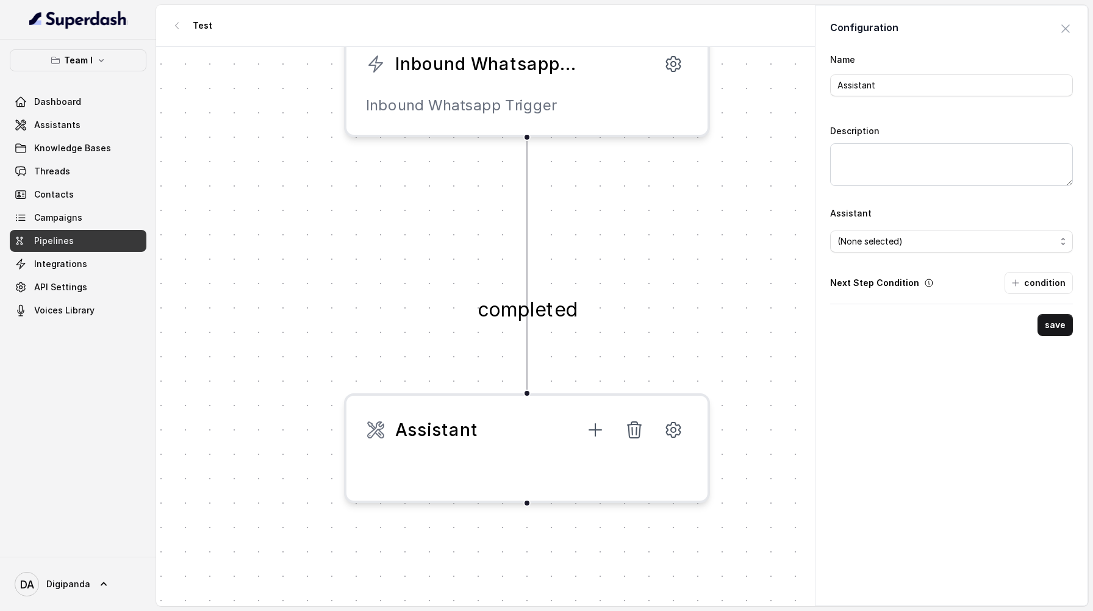
drag, startPoint x: 718, startPoint y: 251, endPoint x: 623, endPoint y: 5, distance: 263.7
click at [623, 5] on div "Test Inactive Active Save completed Inbound Whatsapp Trigger Inbound Whatsapp T…" at bounding box center [622, 286] width 932 height 562
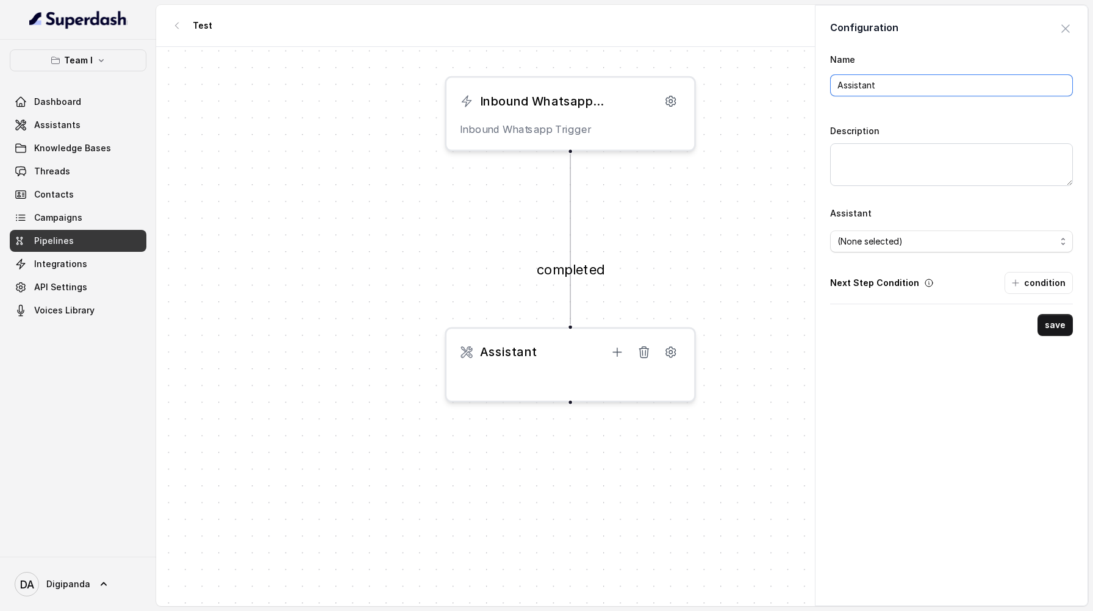
click at [868, 90] on input "Assistant" at bounding box center [951, 85] width 243 height 22
click at [875, 176] on textarea "Description" at bounding box center [951, 164] width 243 height 43
click at [879, 235] on span "(None selected)" at bounding box center [946, 241] width 218 height 15
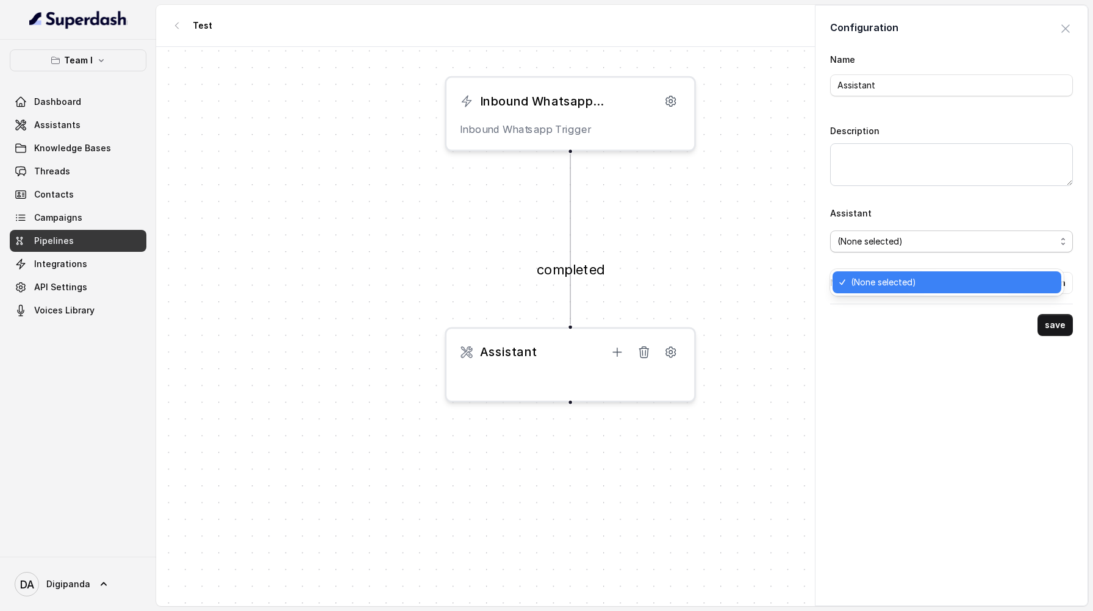
click at [878, 94] on div "Name Assistant Description Assistant (None selected)" at bounding box center [951, 157] width 243 height 210
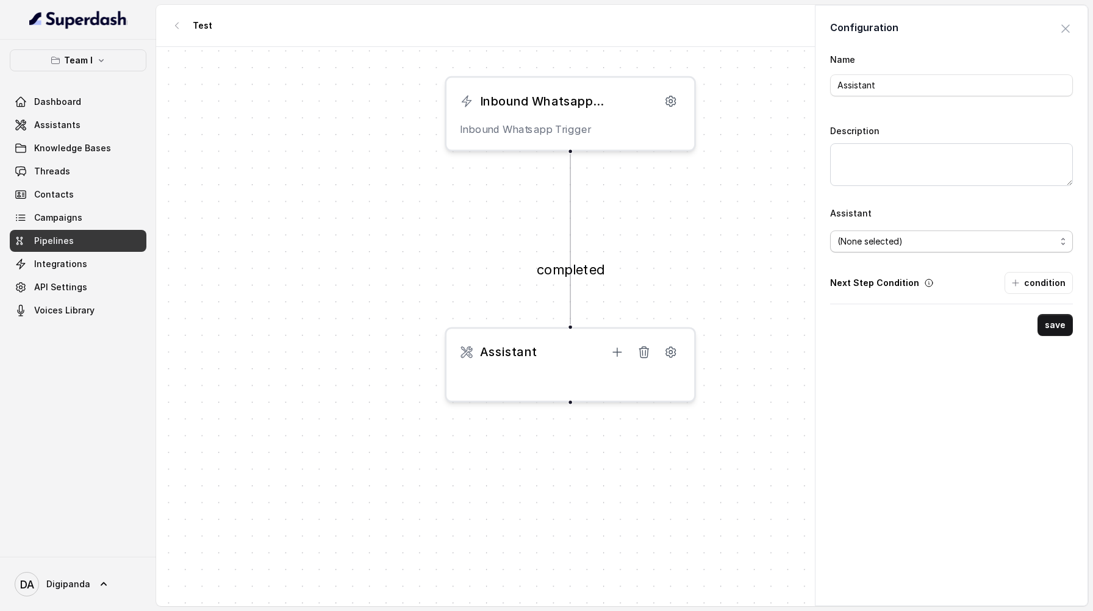
drag, startPoint x: 888, startPoint y: 242, endPoint x: 892, endPoint y: 249, distance: 7.6
click at [889, 242] on span "(None selected)" at bounding box center [946, 241] width 218 height 15
click at [742, 332] on div "completed Inbound Whatsapp Trigger Inbound Whatsapp Trigger Assistant" at bounding box center [622, 328] width 932 height 562
click at [620, 354] on body "Team I Dashboard Assistants Knowledge Bases Threads Contacts Campaigns Pipeline…" at bounding box center [546, 313] width 1093 height 626
click at [616, 350] on body "Team I Dashboard Assistants Knowledge Bases Threads Contacts Campaigns Pipeline…" at bounding box center [546, 313] width 1093 height 626
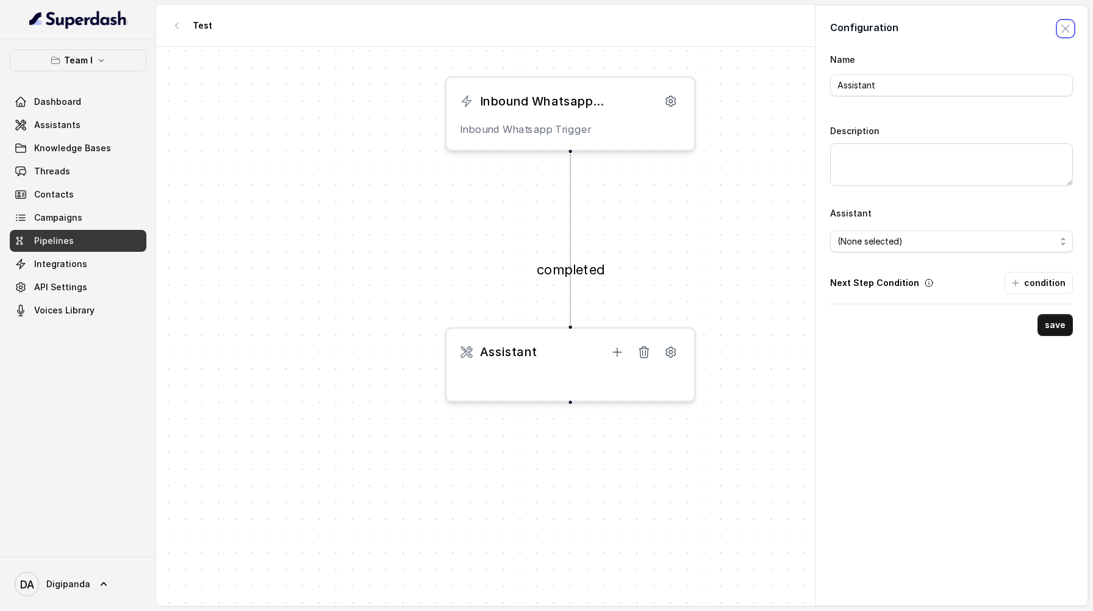
drag, startPoint x: 1051, startPoint y: 33, endPoint x: 1026, endPoint y: 55, distance: 34.1
click at [1052, 33] on span "button" at bounding box center [1065, 28] width 27 height 27
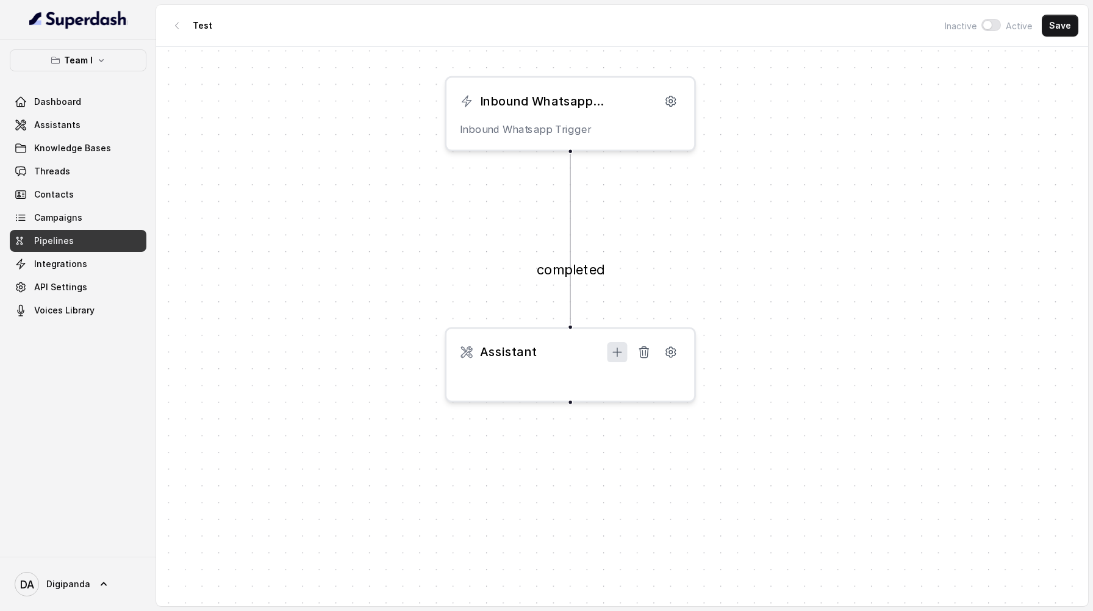
click at [620, 354] on icon at bounding box center [616, 352] width 13 height 13
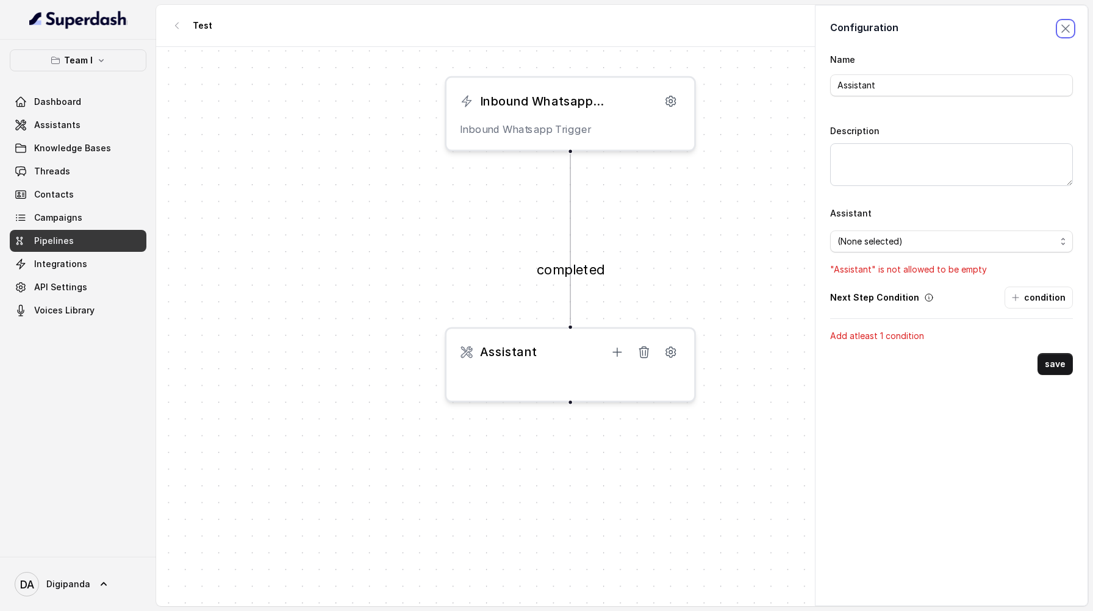
click at [1058, 35] on span "button" at bounding box center [1065, 28] width 27 height 27
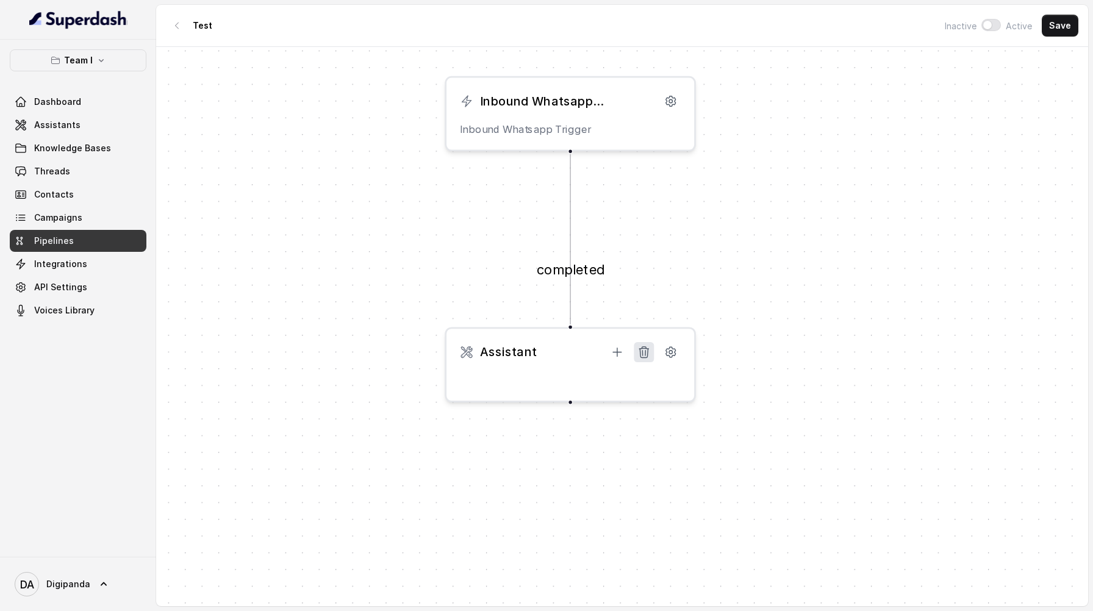
click at [651, 356] on button at bounding box center [644, 352] width 20 height 20
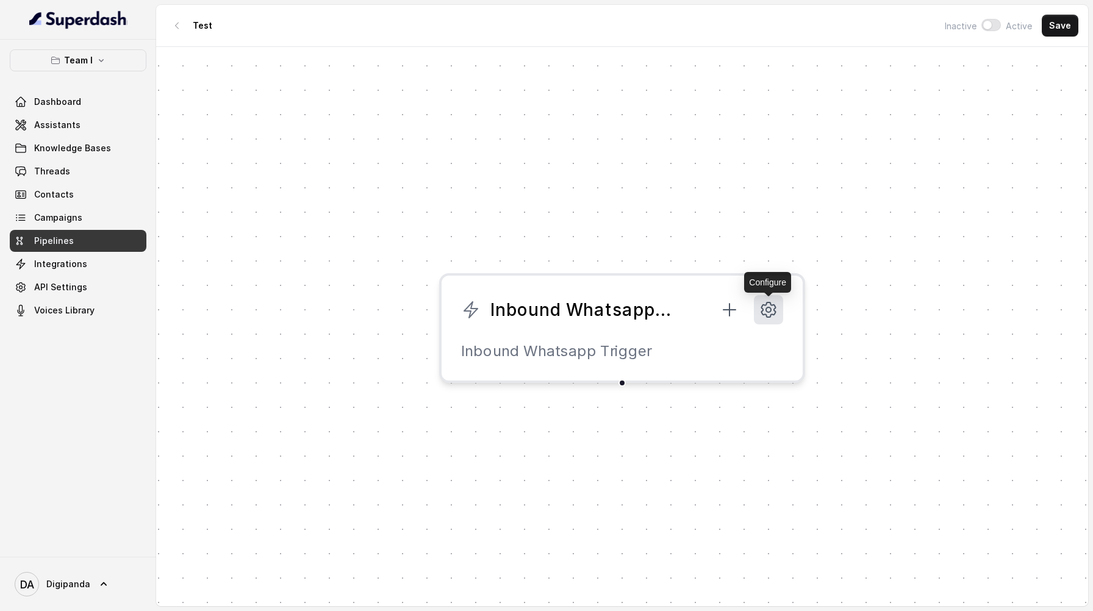
click at [771, 301] on icon at bounding box center [769, 310] width 20 height 20
click at [763, 313] on icon at bounding box center [769, 309] width 14 height 15
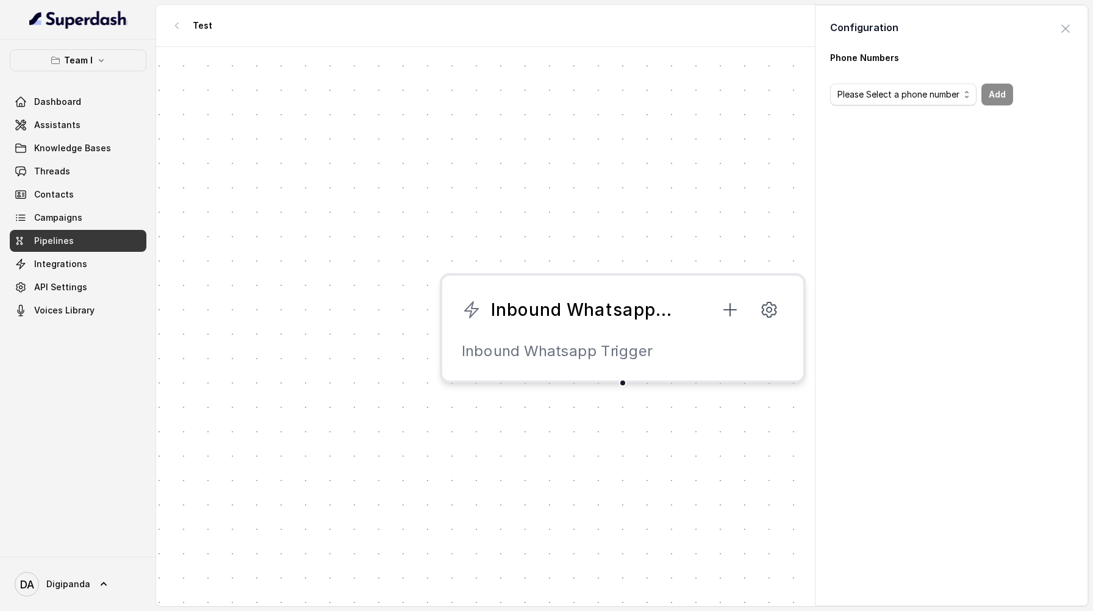
click at [708, 135] on div "Inbound Whatsapp Trigger Inbound Whatsapp Trigger" at bounding box center [622, 328] width 932 height 562
click at [174, 28] on icon "button" at bounding box center [177, 26] width 10 height 10
click at [175, 28] on icon "button" at bounding box center [177, 26] width 10 height 10
click at [1054, 30] on span "button" at bounding box center [1065, 28] width 27 height 27
click at [174, 24] on icon "button" at bounding box center [177, 26] width 10 height 10
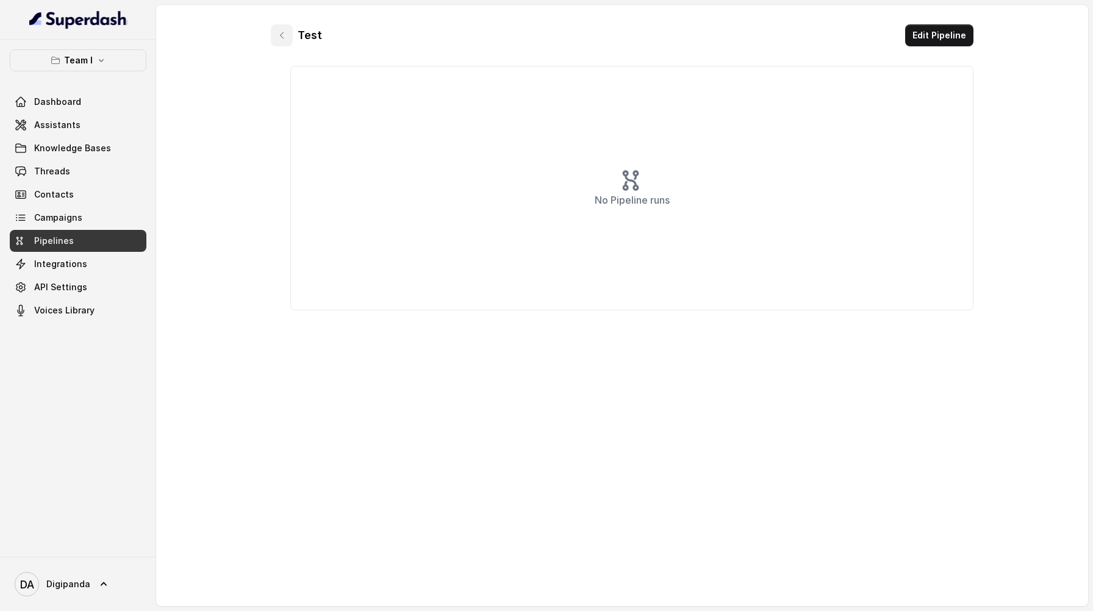
click at [284, 32] on icon "button" at bounding box center [282, 35] width 10 height 10
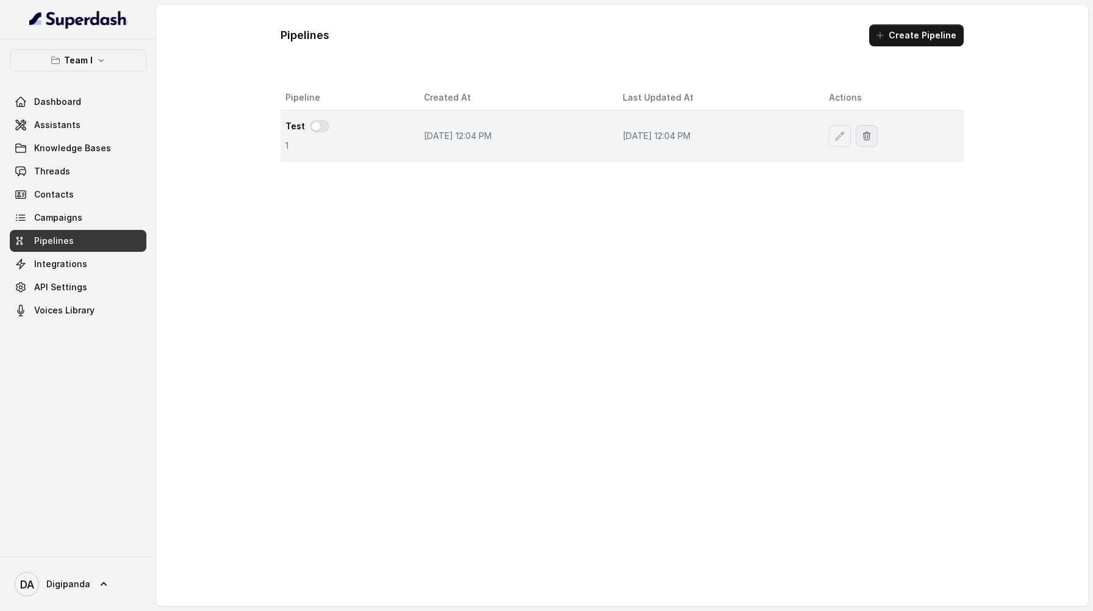
click at [871, 135] on icon "button" at bounding box center [867, 136] width 10 height 10
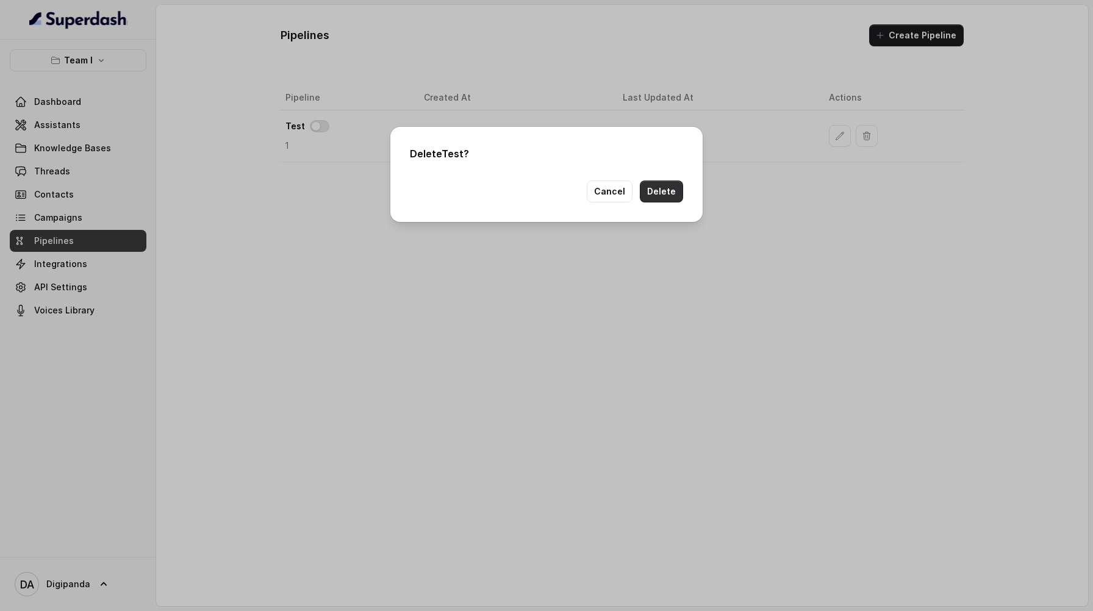
click at [667, 190] on button "Delete" at bounding box center [661, 191] width 43 height 22
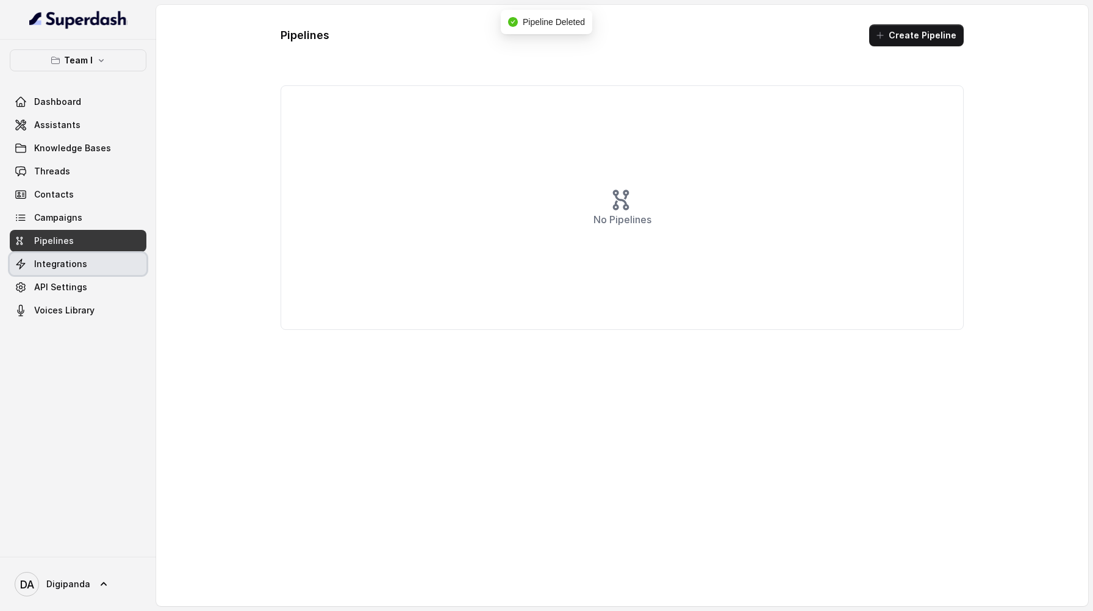
click at [70, 268] on span "Integrations" at bounding box center [60, 264] width 53 height 12
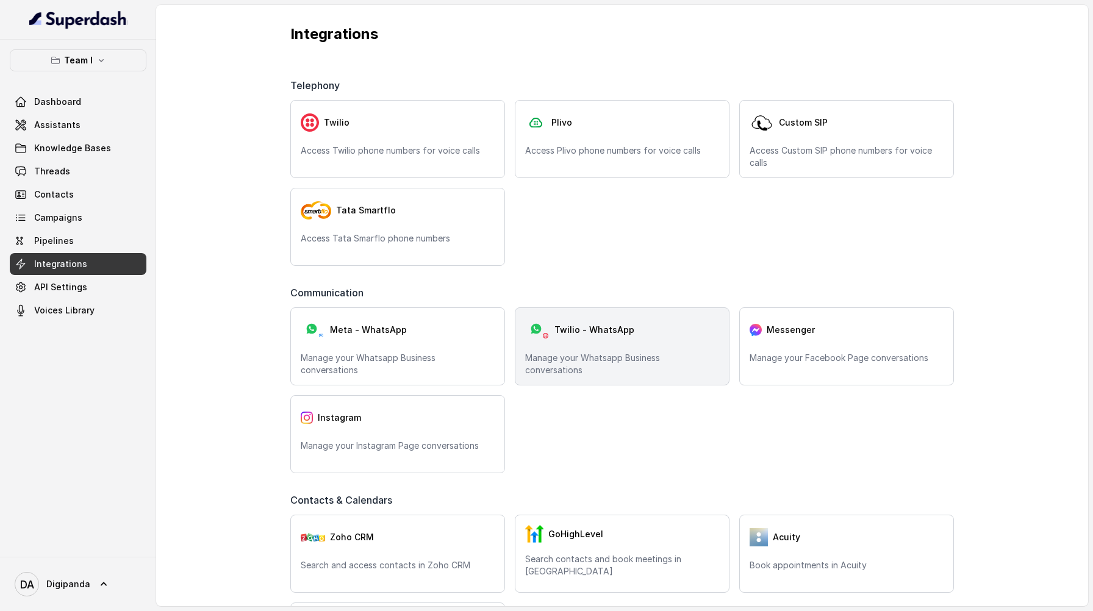
click at [594, 329] on span "Twilio - WhatsApp" at bounding box center [594, 330] width 80 height 12
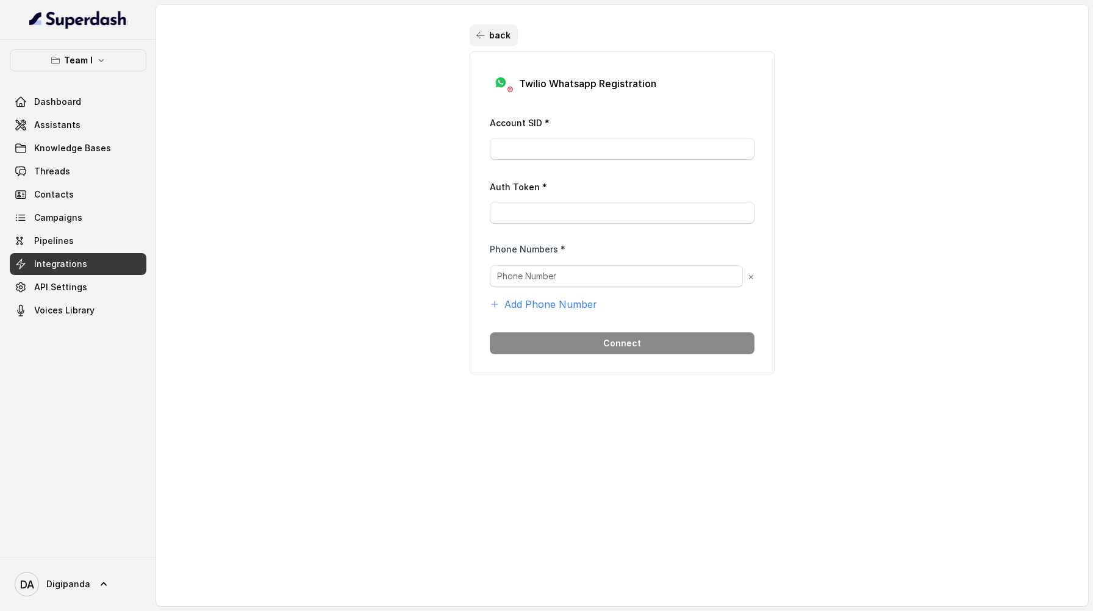
click at [478, 37] on icon "button" at bounding box center [481, 35] width 10 height 10
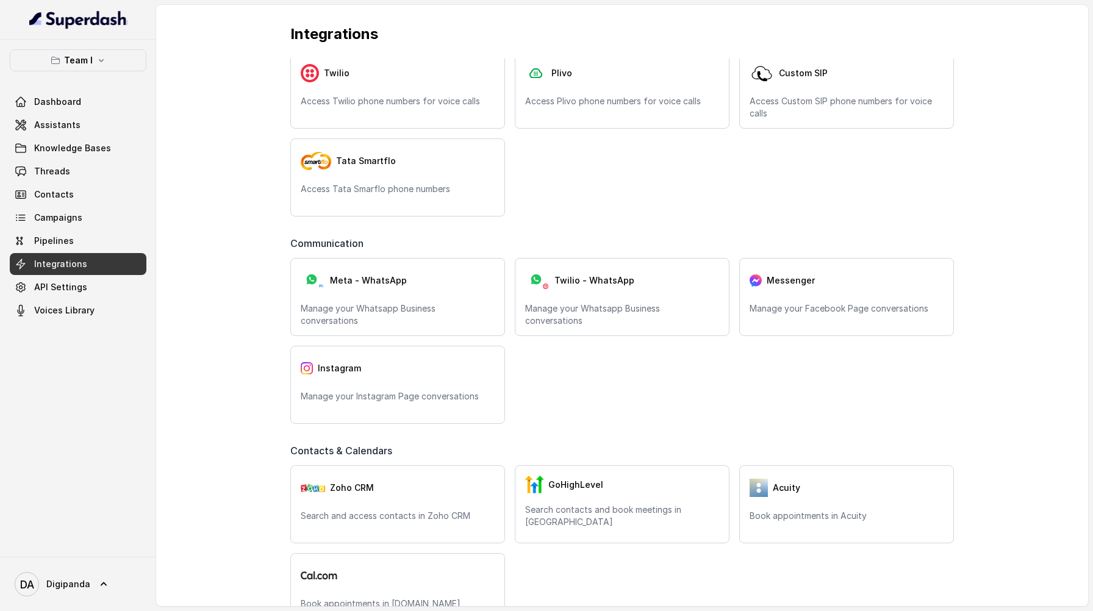
scroll to position [54, 0]
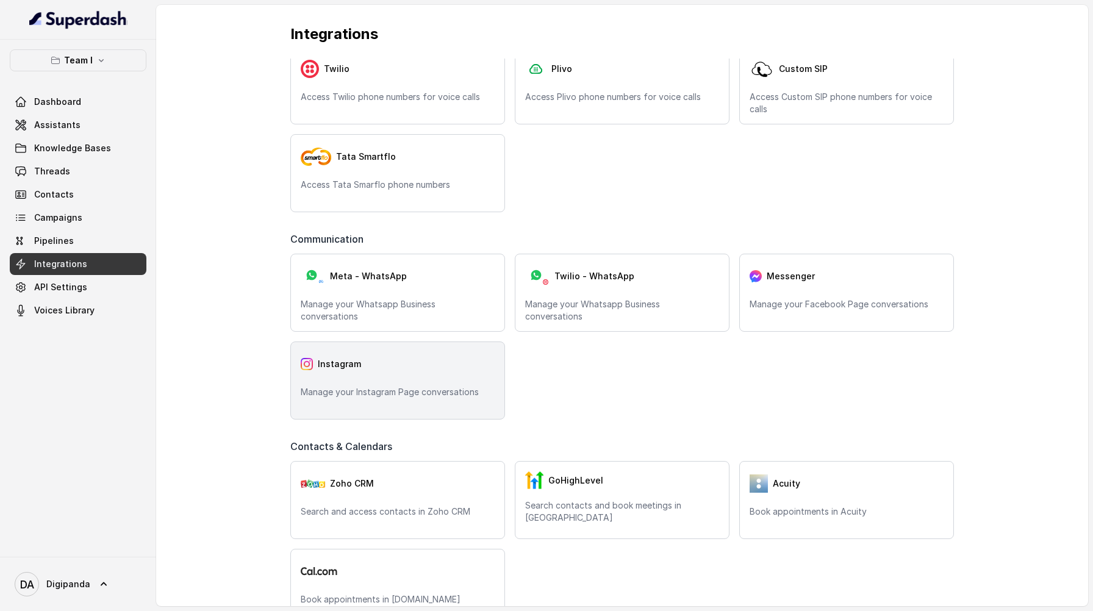
click at [369, 374] on div "Instagram" at bounding box center [398, 364] width 194 height 24
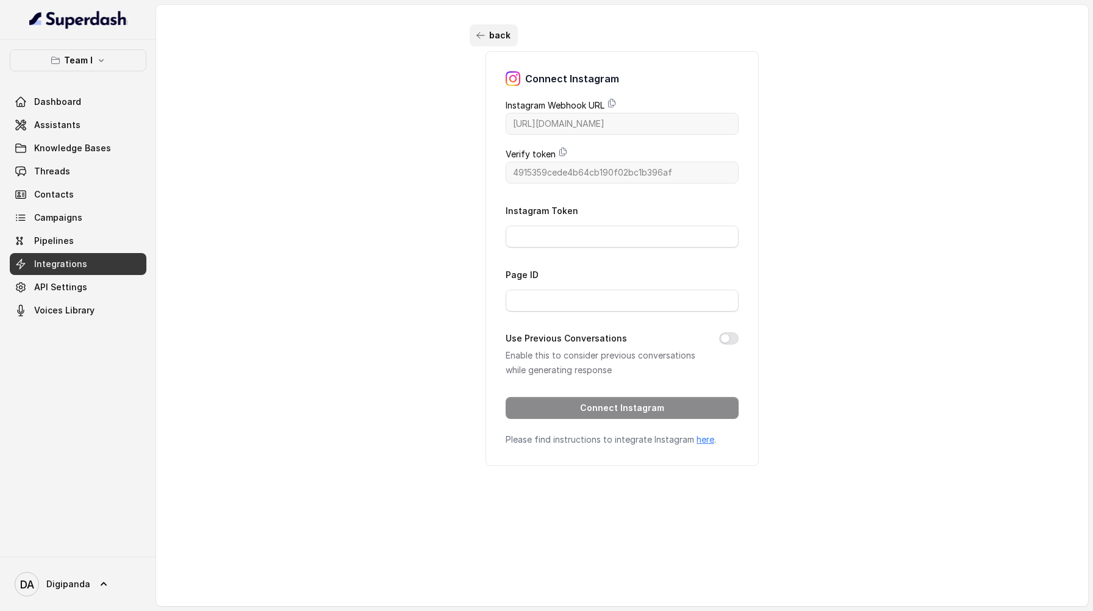
click at [476, 34] on icon "button" at bounding box center [481, 35] width 10 height 10
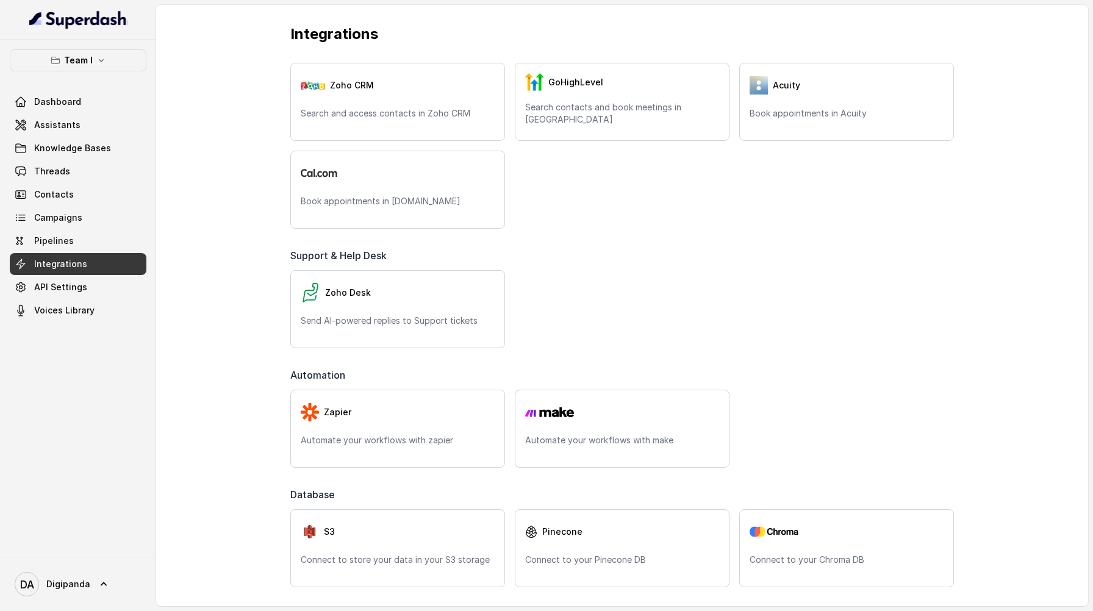
scroll to position [452, 0]
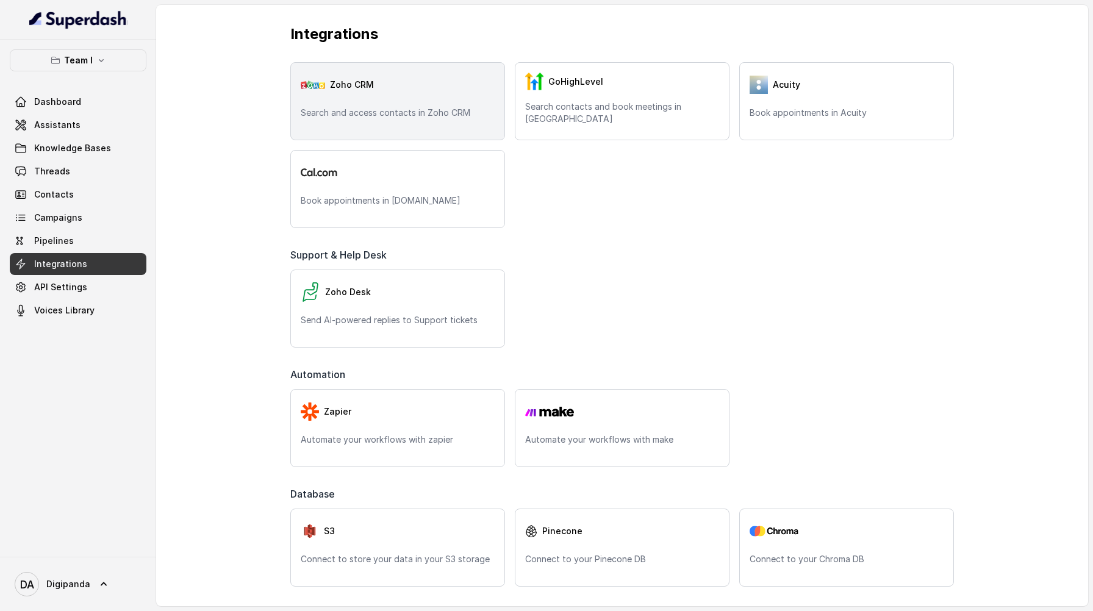
click at [456, 105] on div "Zoho CRM Search and access contacts in Zoho CRM" at bounding box center [397, 101] width 215 height 78
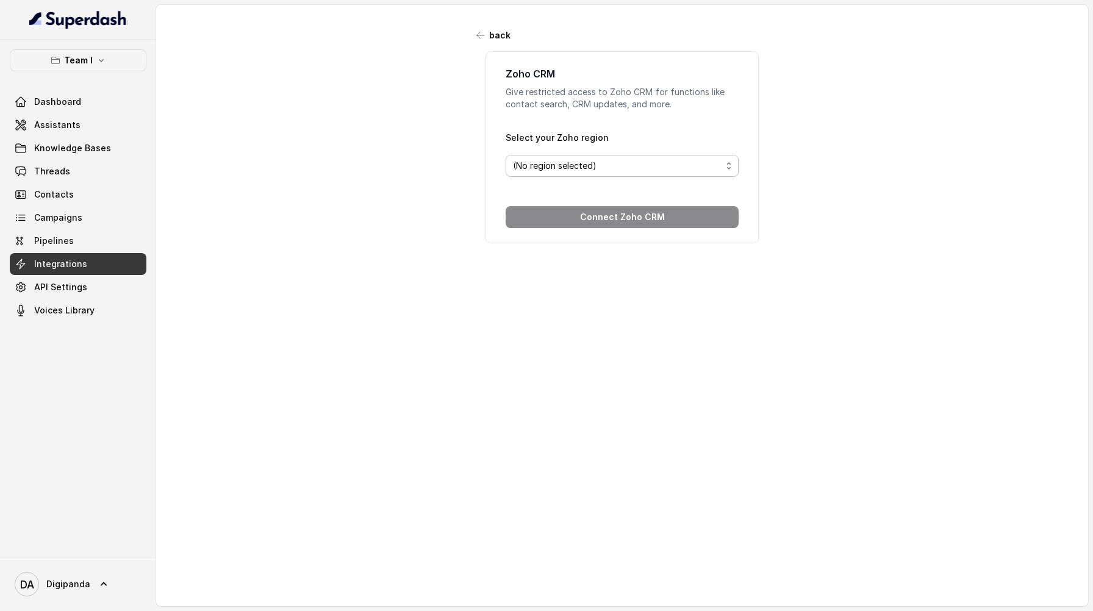
click at [553, 171] on span "(No region selected)" at bounding box center [617, 166] width 209 height 15
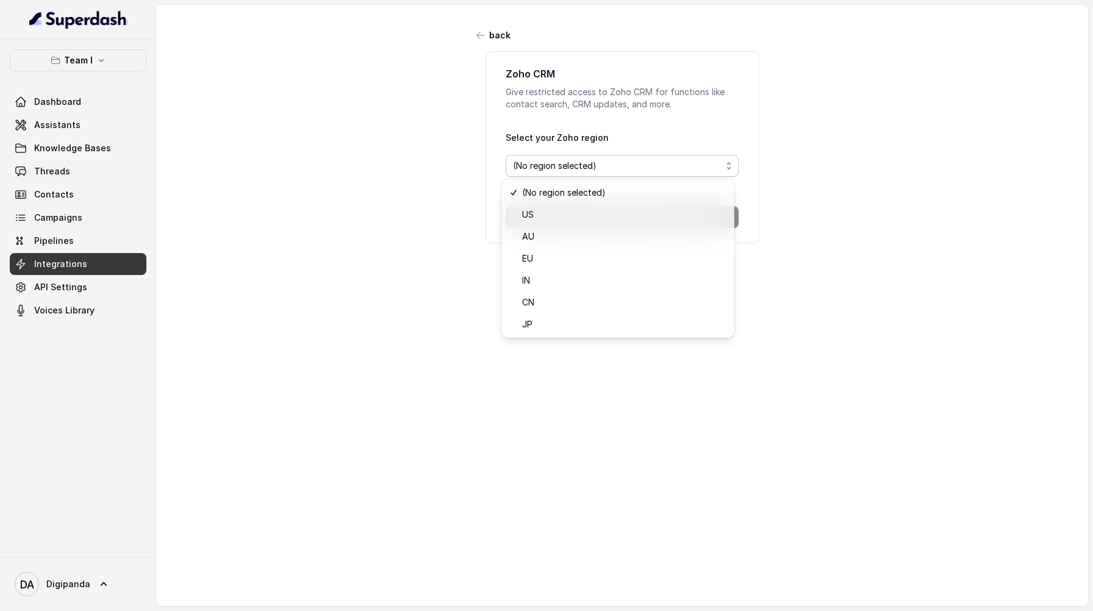
click at [482, 37] on div "back Zoho CRM Give restricted access to Zoho CRM for functions like contact sea…" at bounding box center [621, 133] width 305 height 219
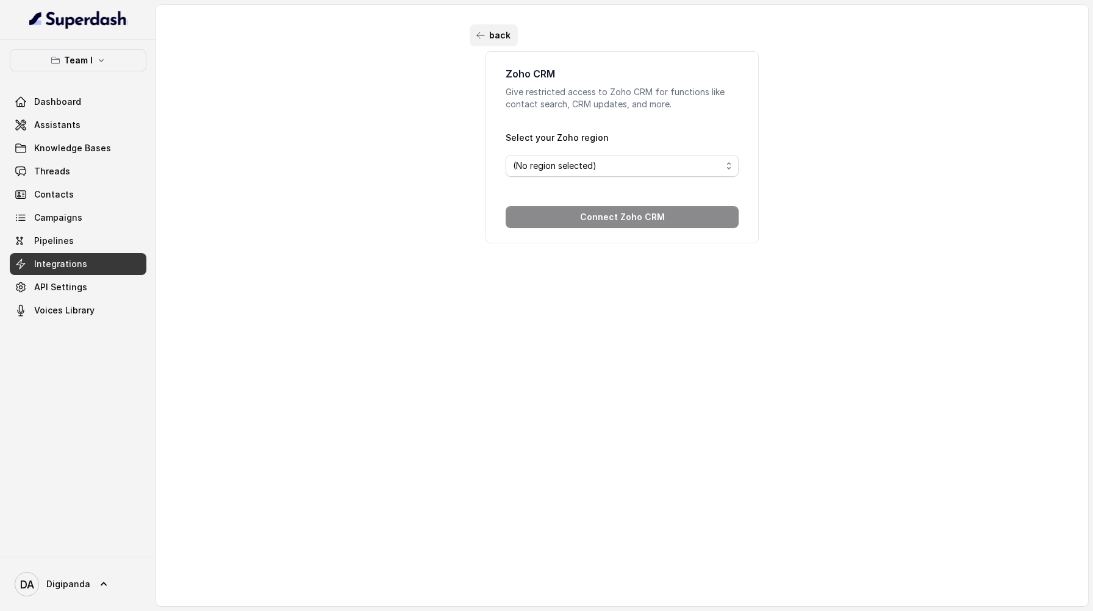
click at [477, 37] on icon "button" at bounding box center [481, 35] width 10 height 10
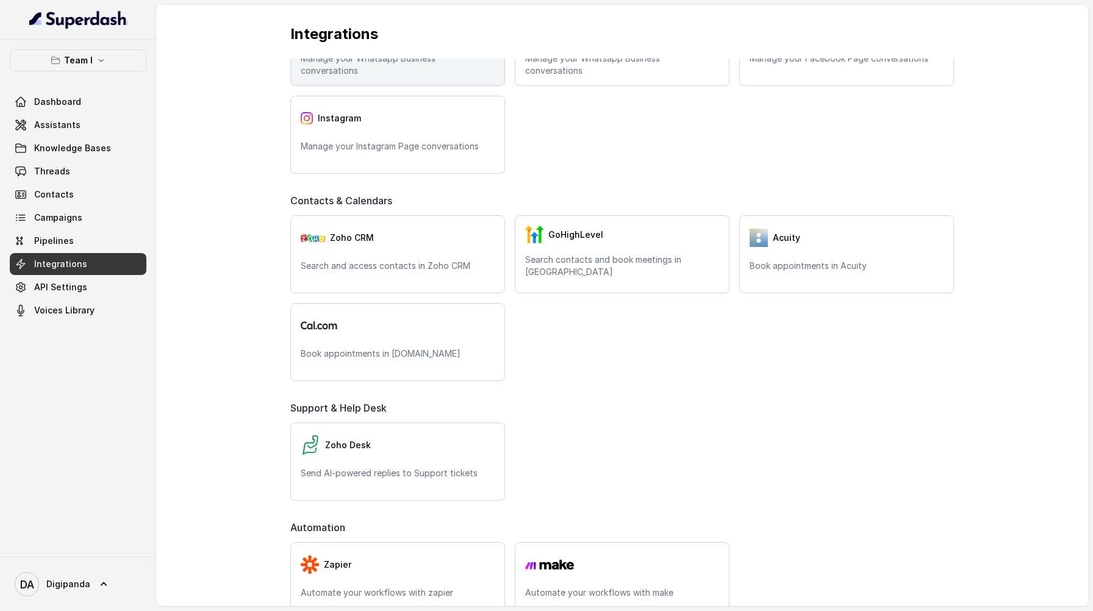
scroll to position [452, 0]
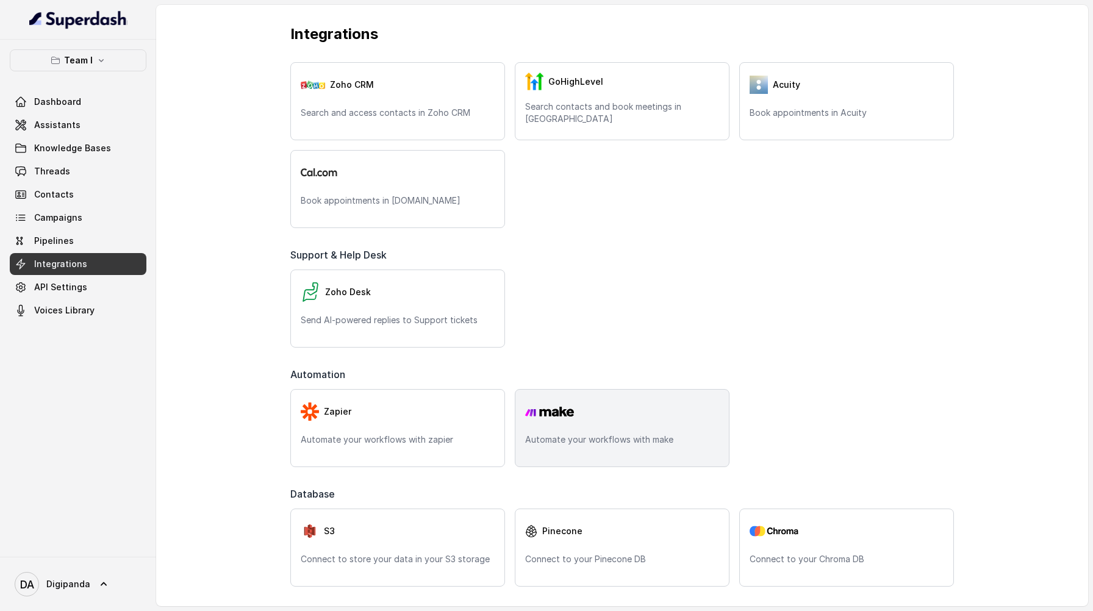
click at [555, 430] on div "Automate your workflows with make" at bounding box center [622, 428] width 215 height 78
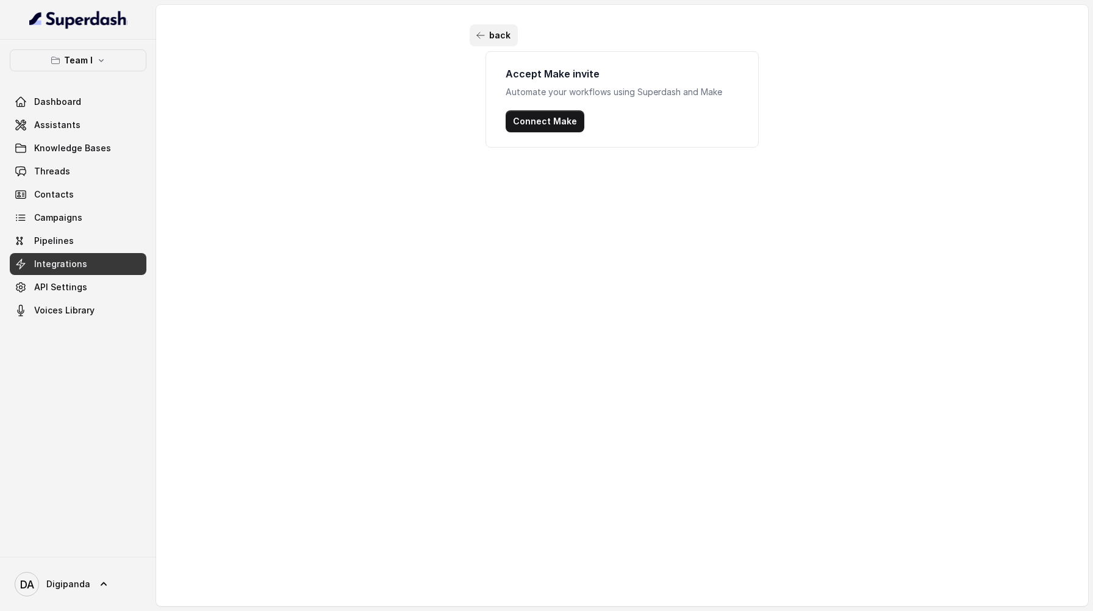
click at [482, 38] on button "back" at bounding box center [493, 35] width 48 height 22
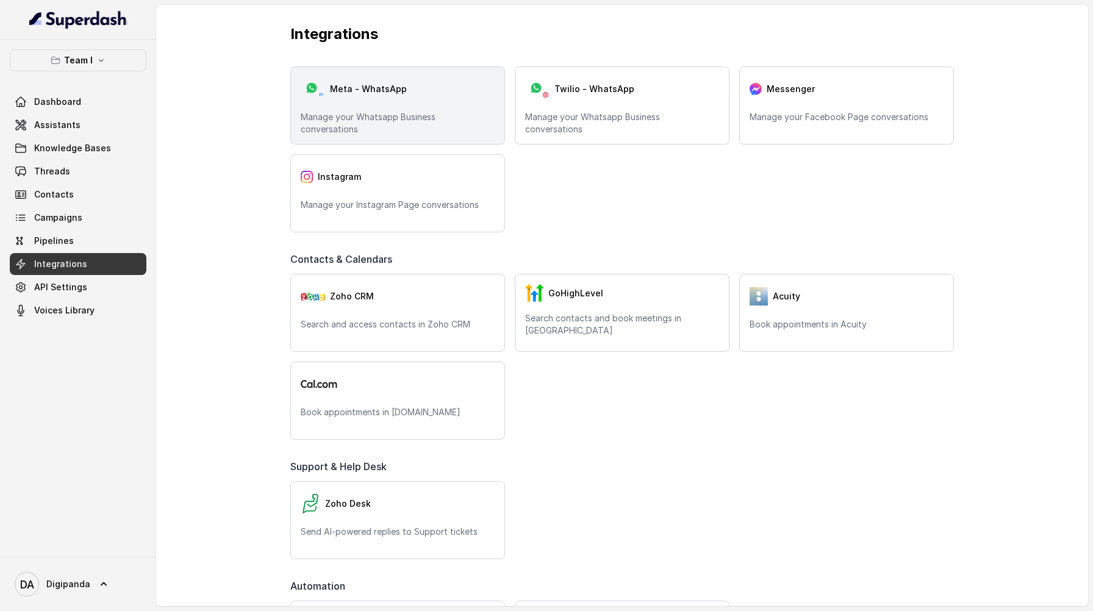
scroll to position [452, 0]
